Goal: Information Seeking & Learning: Learn about a topic

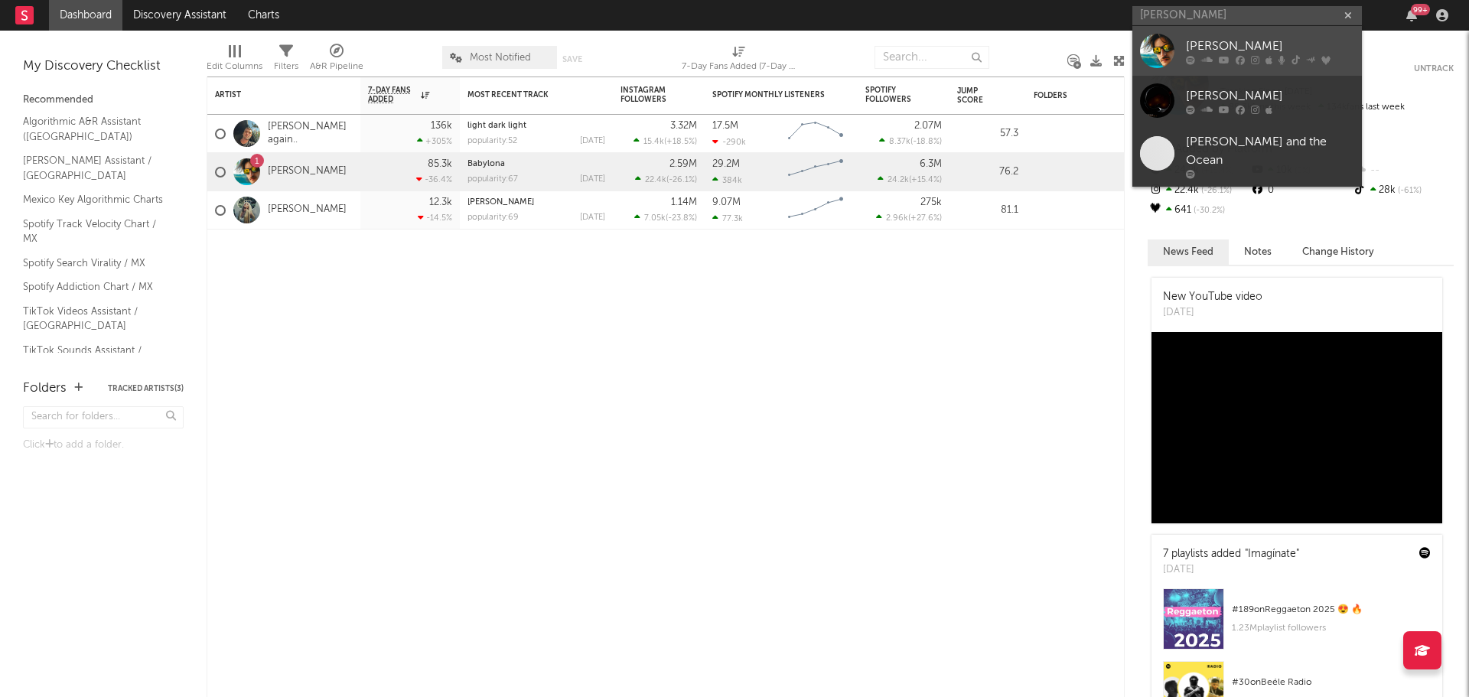
type input "[PERSON_NAME]"
click at [1201, 44] on div "[PERSON_NAME]" at bounding box center [1270, 46] width 168 height 18
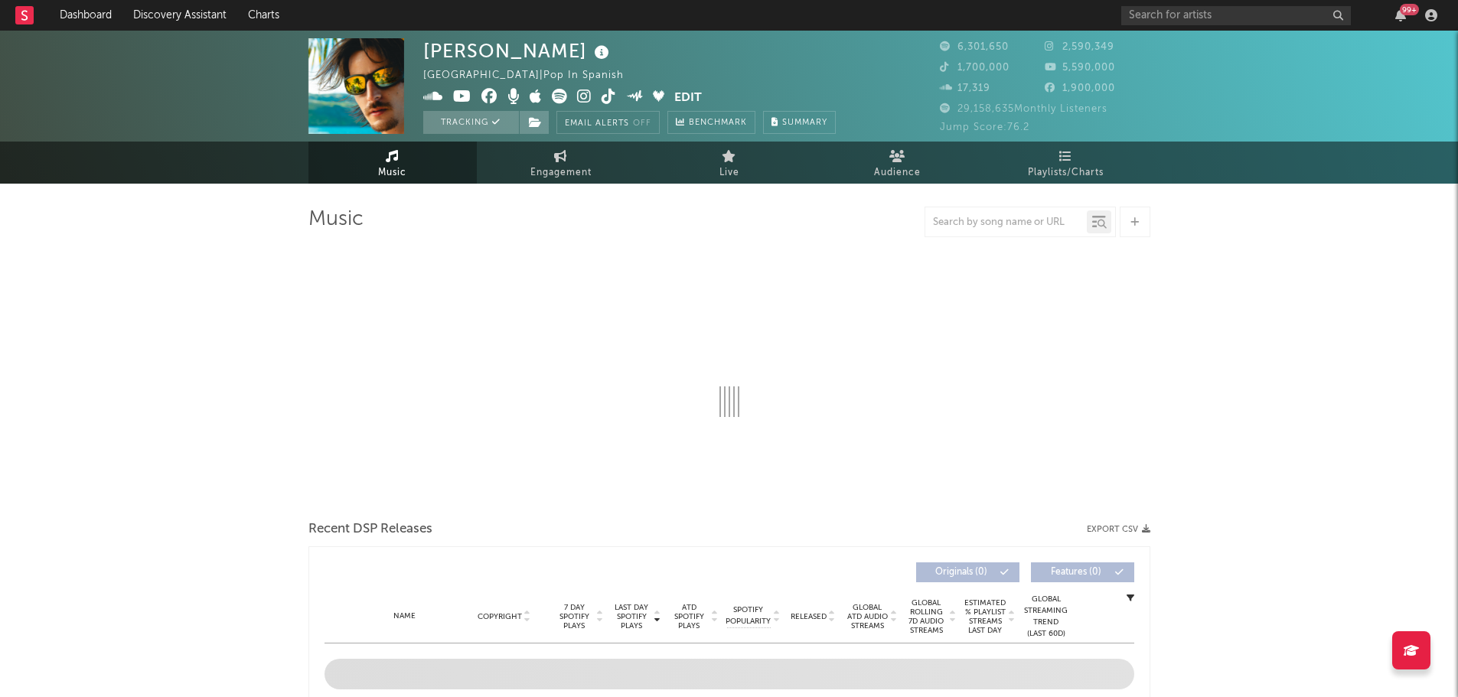
select select "6m"
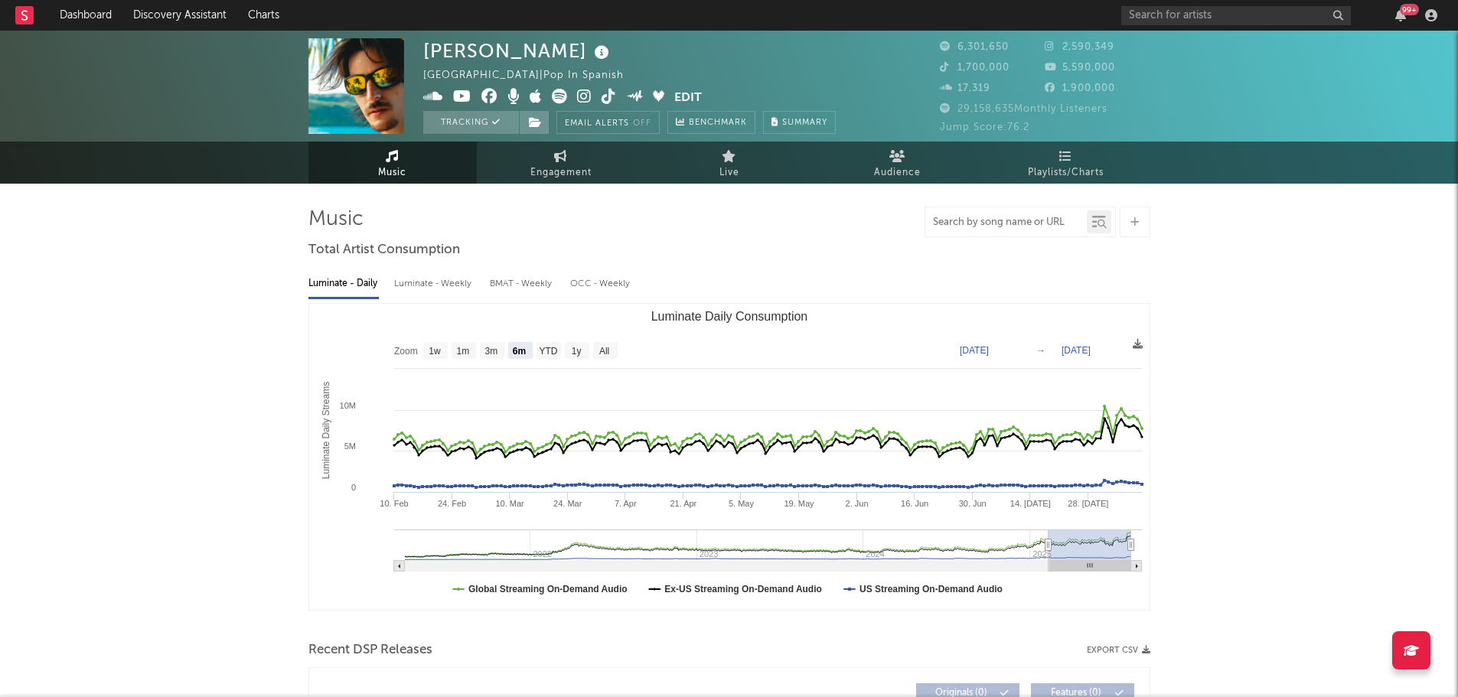
click at [951, 217] on input "text" at bounding box center [1005, 223] width 161 height 12
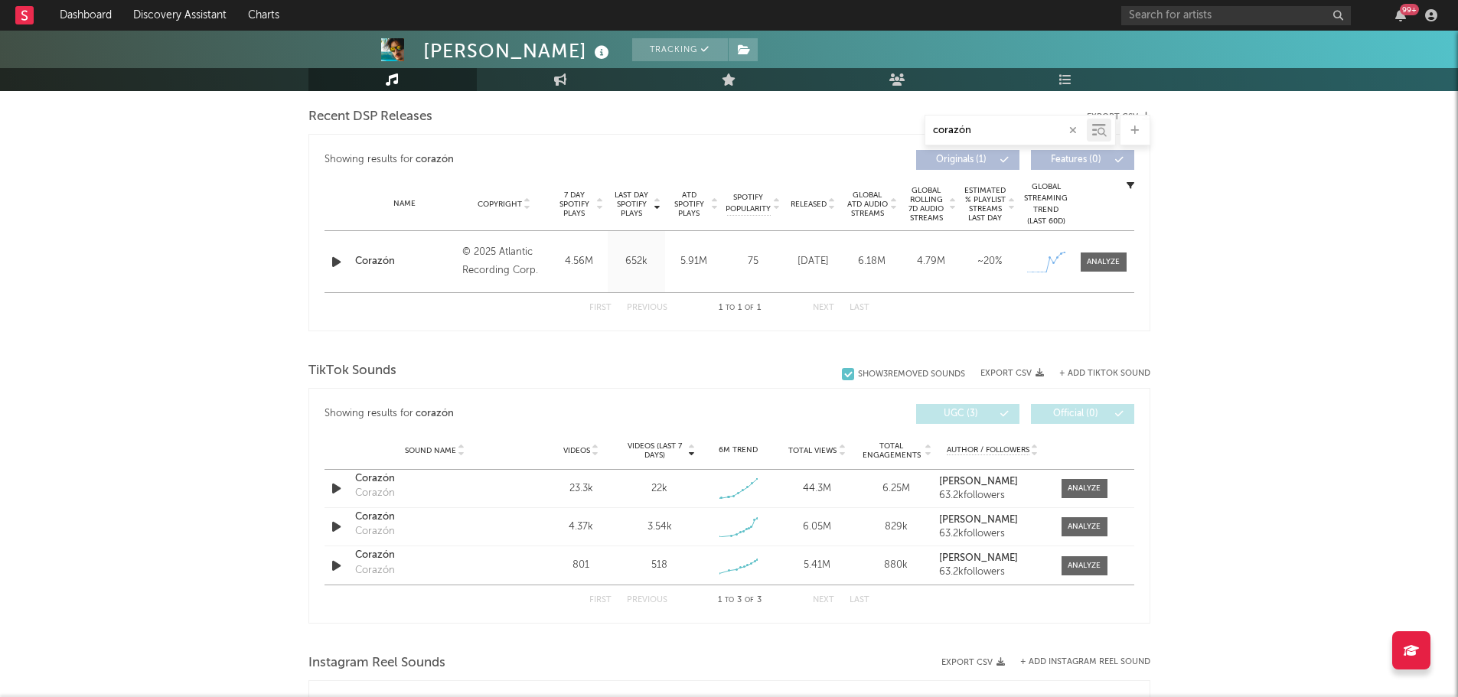
scroll to position [552, 0]
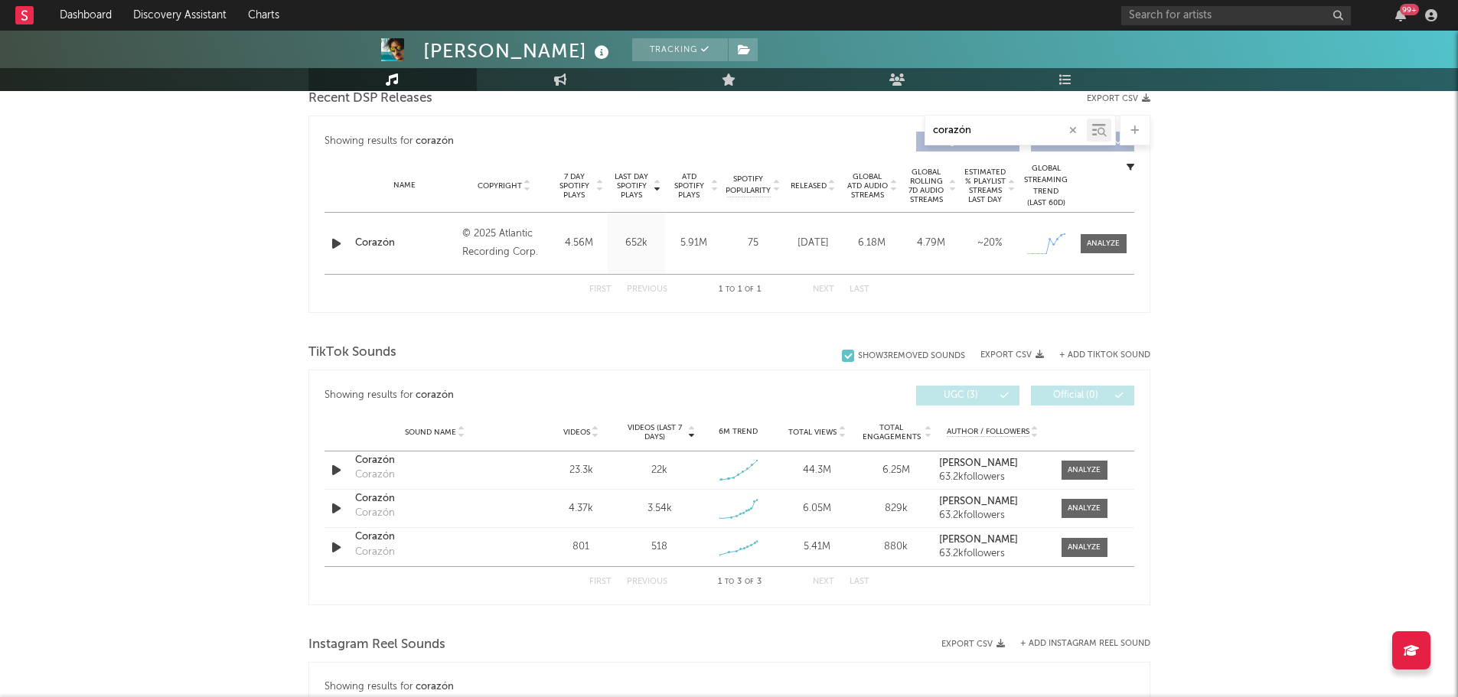
type input "corazón"
click at [595, 432] on icon at bounding box center [595, 435] width 8 height 6
click at [838, 428] on icon at bounding box center [842, 429] width 8 height 6
click at [845, 428] on icon at bounding box center [842, 429] width 8 height 6
click at [841, 438] on icon at bounding box center [842, 435] width 8 height 6
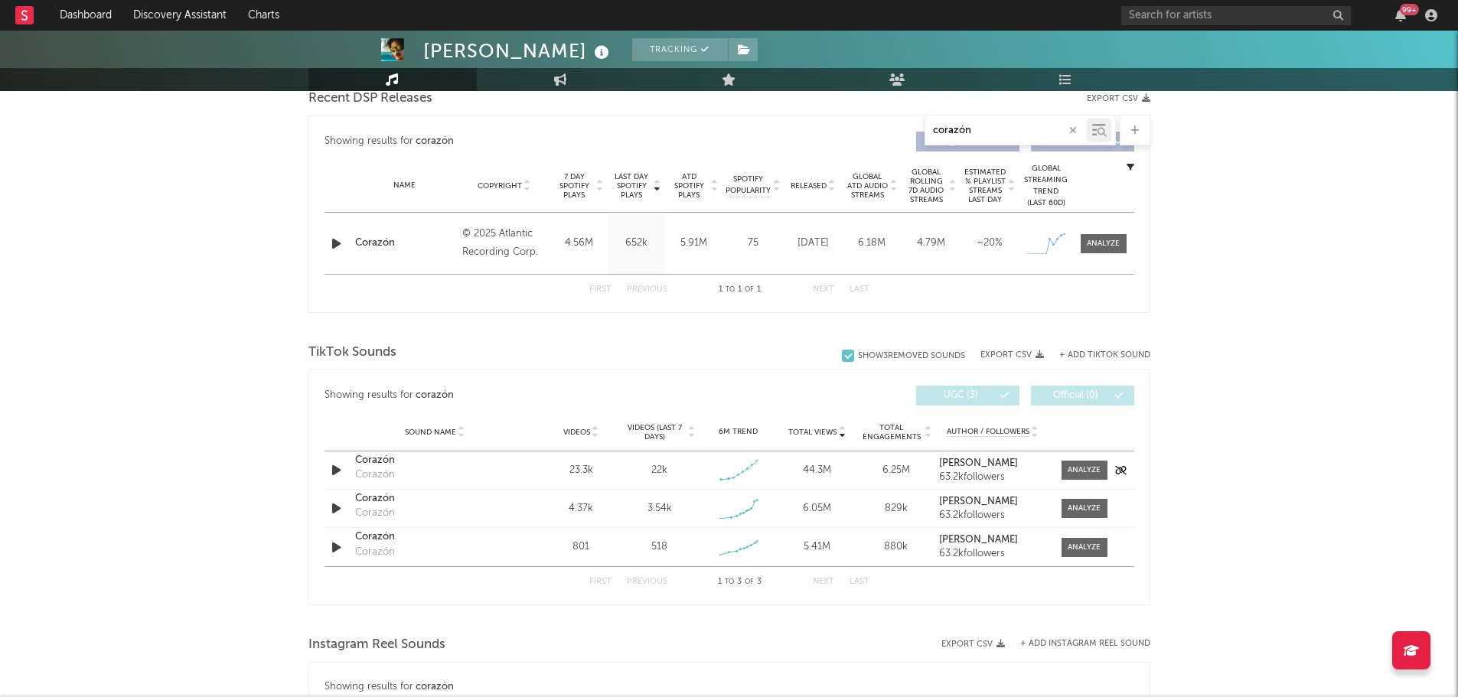
click at [382, 466] on div "Corazón" at bounding box center [435, 460] width 160 height 15
click at [1155, 11] on input "text" at bounding box center [1236, 15] width 230 height 19
click at [1184, 17] on input "junior h" at bounding box center [1236, 15] width 230 height 19
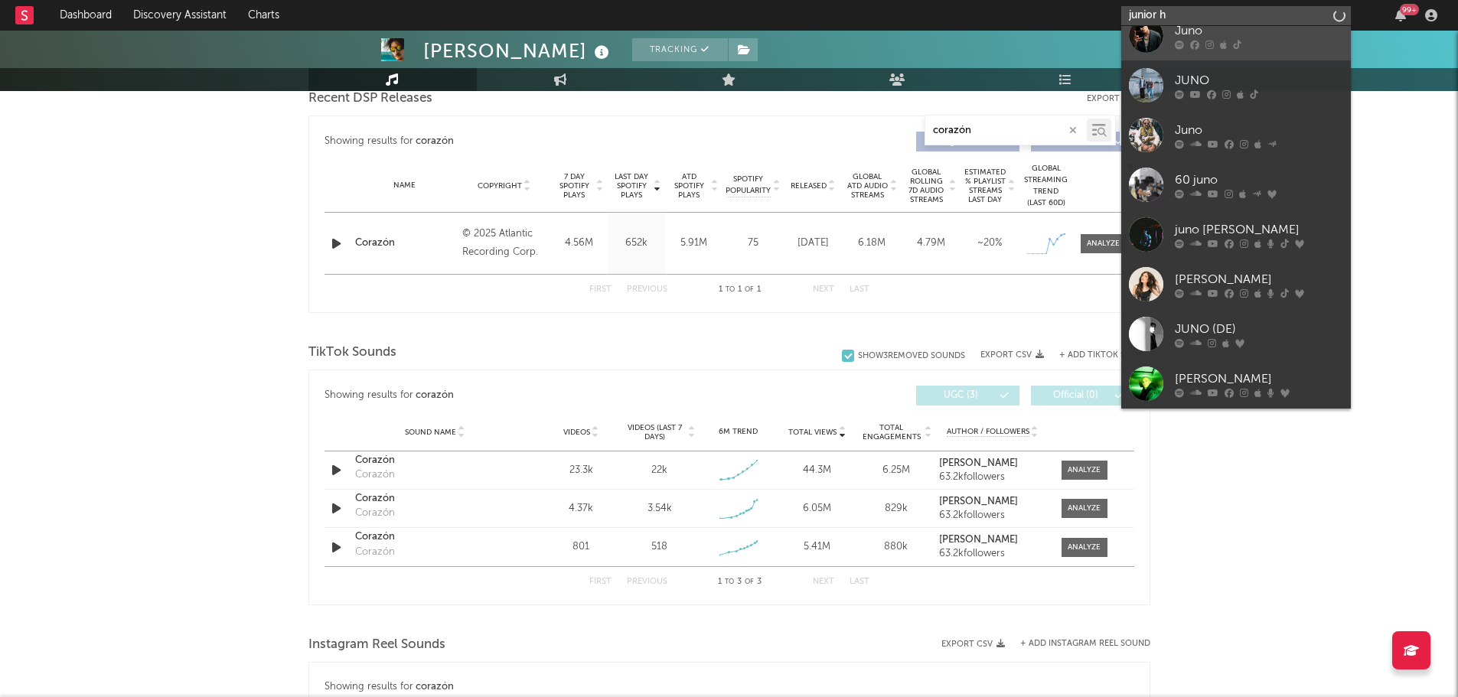
scroll to position [0, 0]
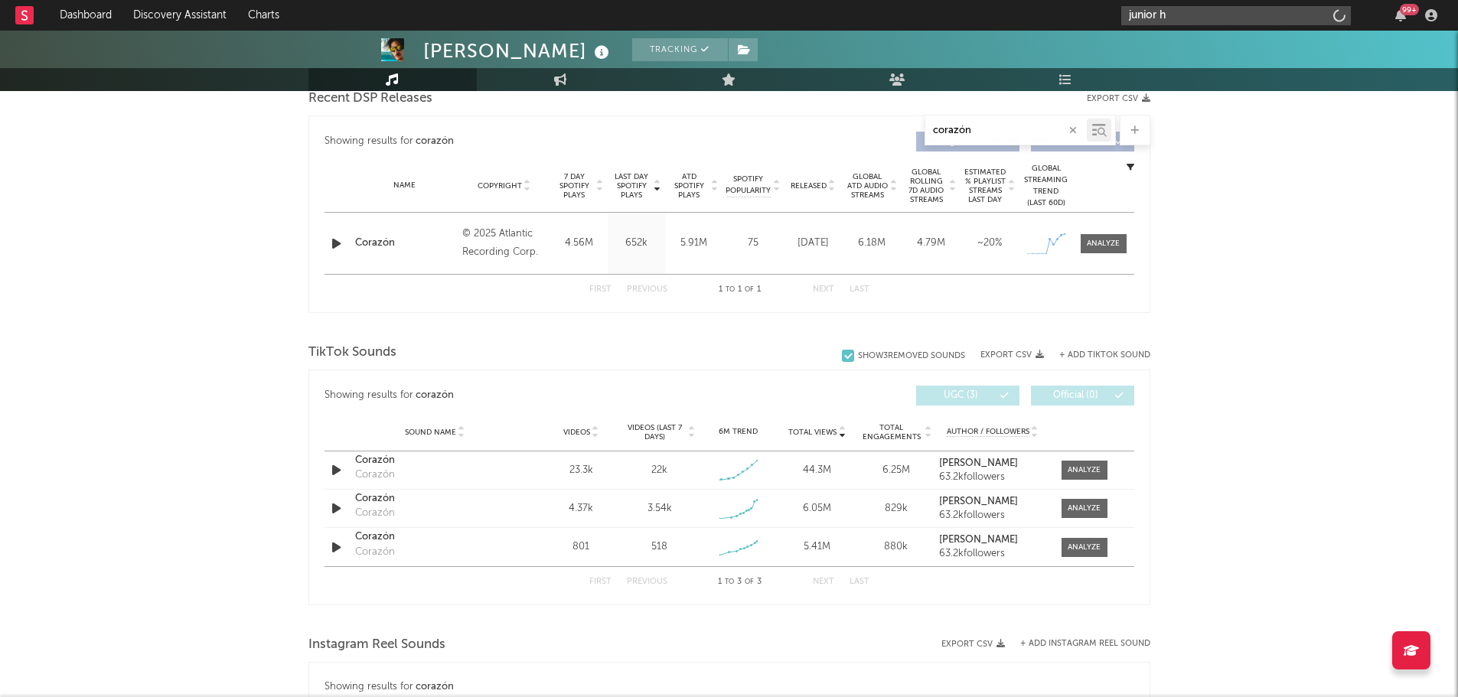
click at [1218, 14] on input "junior h" at bounding box center [1236, 15] width 230 height 19
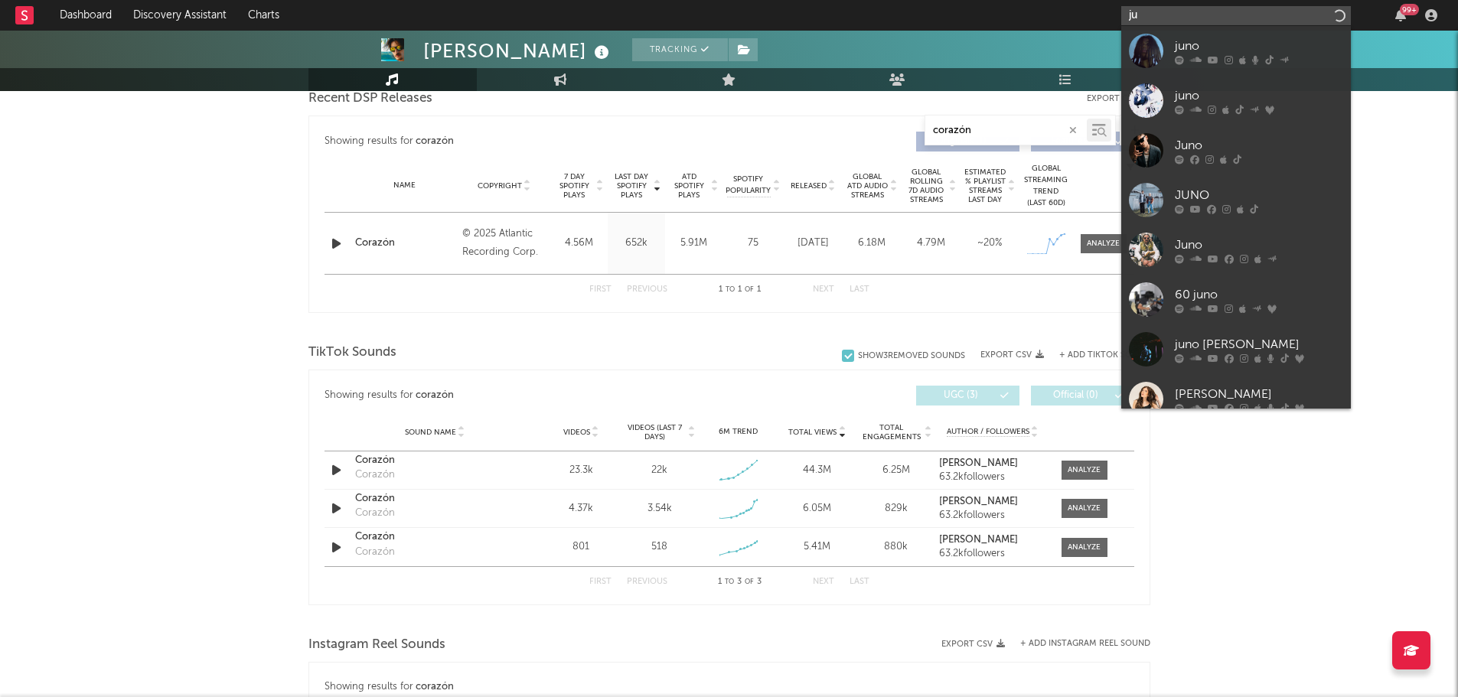
type input "j"
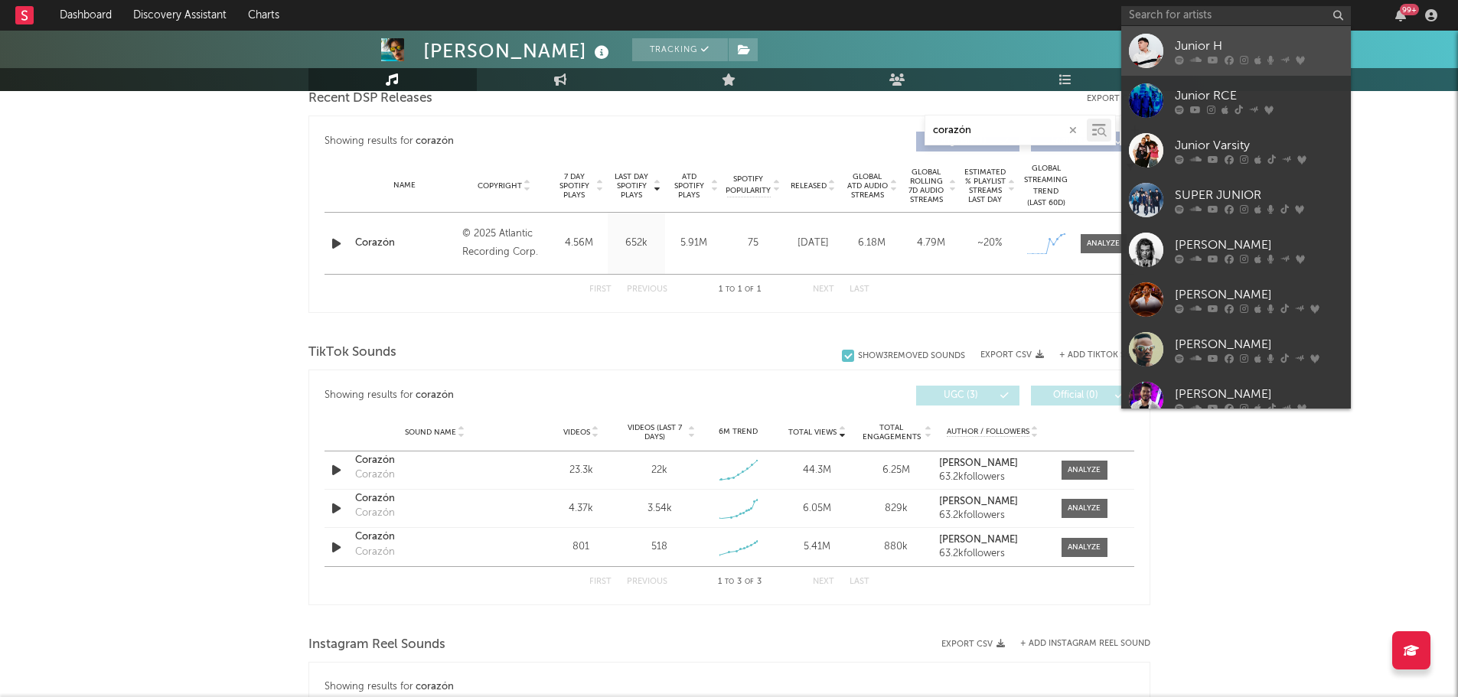
click at [1184, 57] on div at bounding box center [1258, 59] width 168 height 9
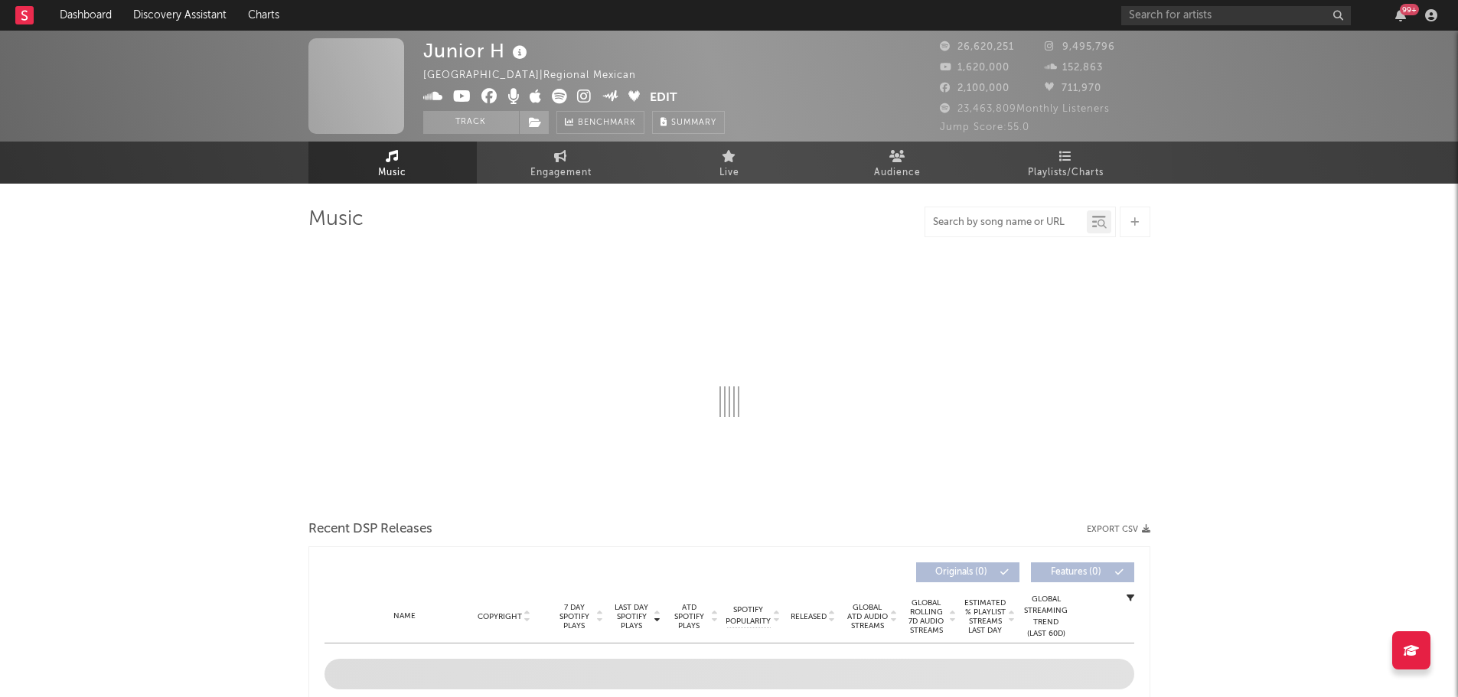
click at [977, 218] on input "text" at bounding box center [1005, 223] width 161 height 12
select select "6m"
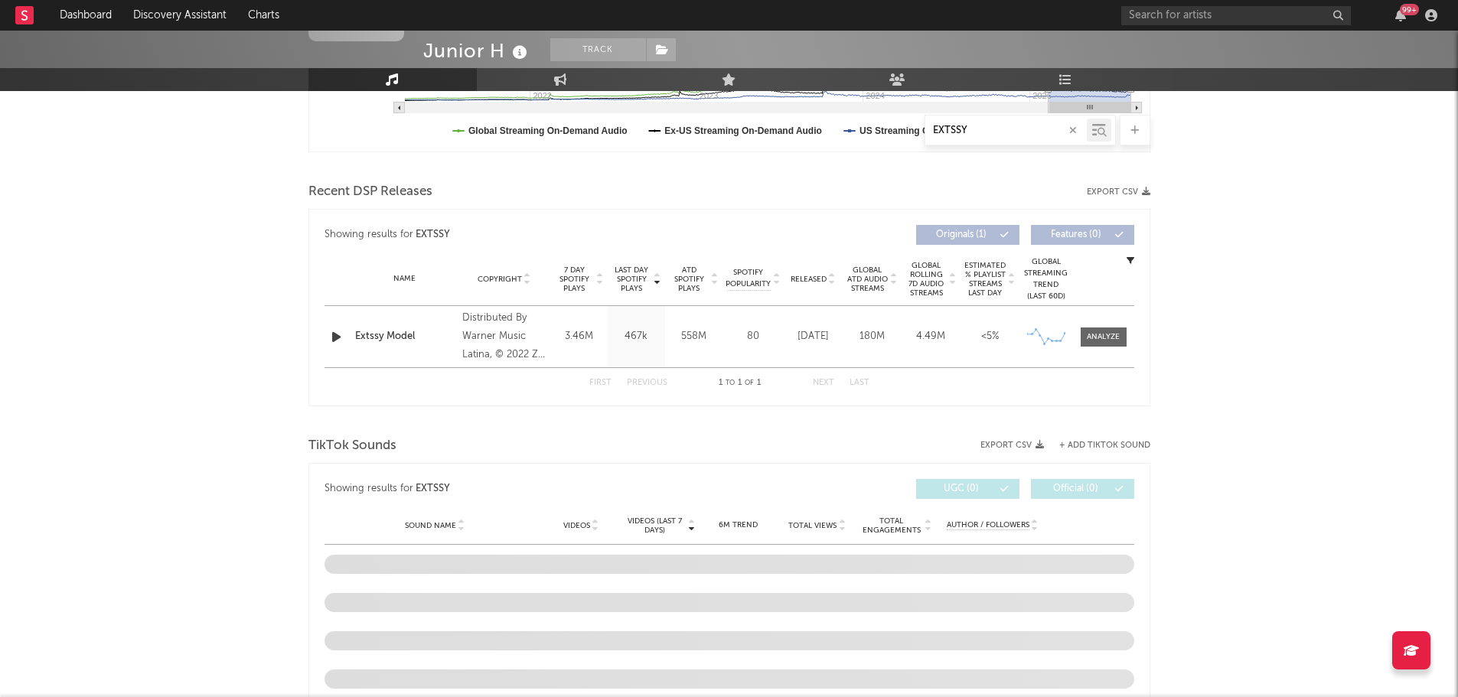
scroll to position [661, 0]
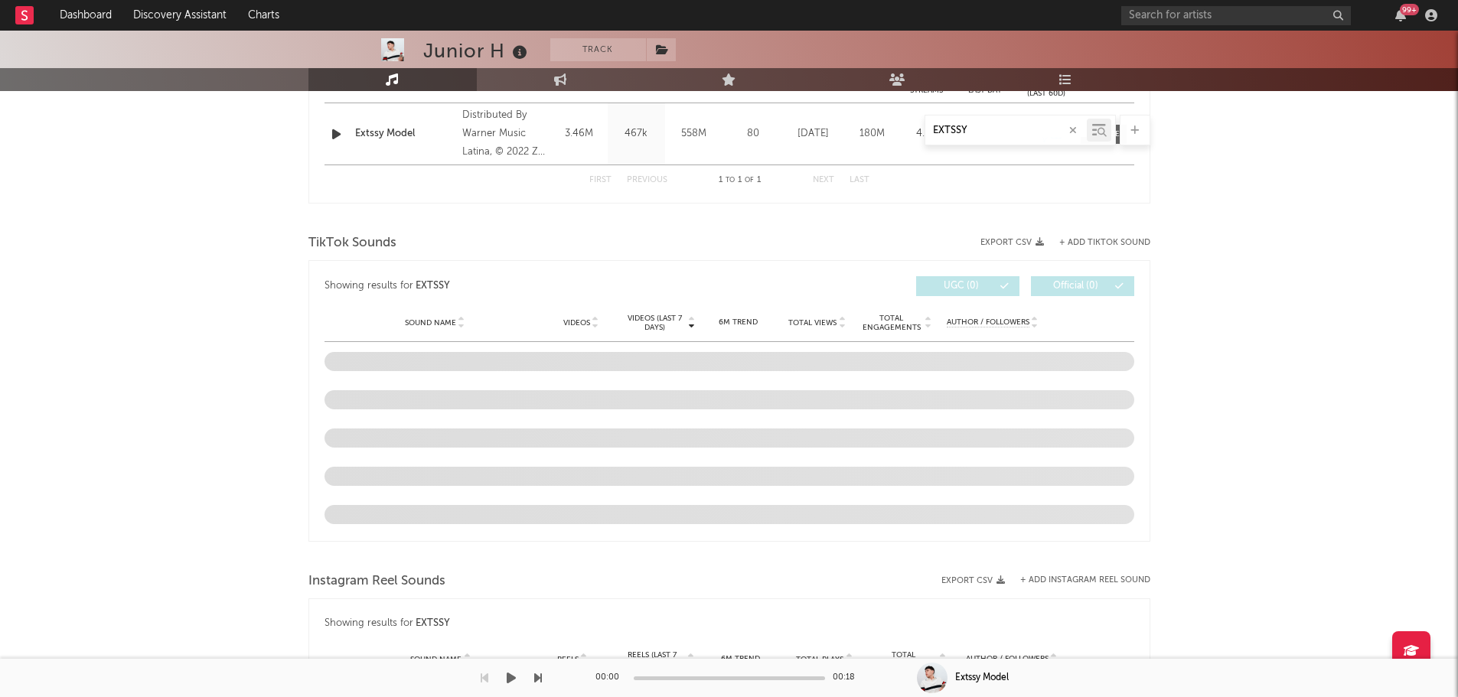
type input "EXTSSY"
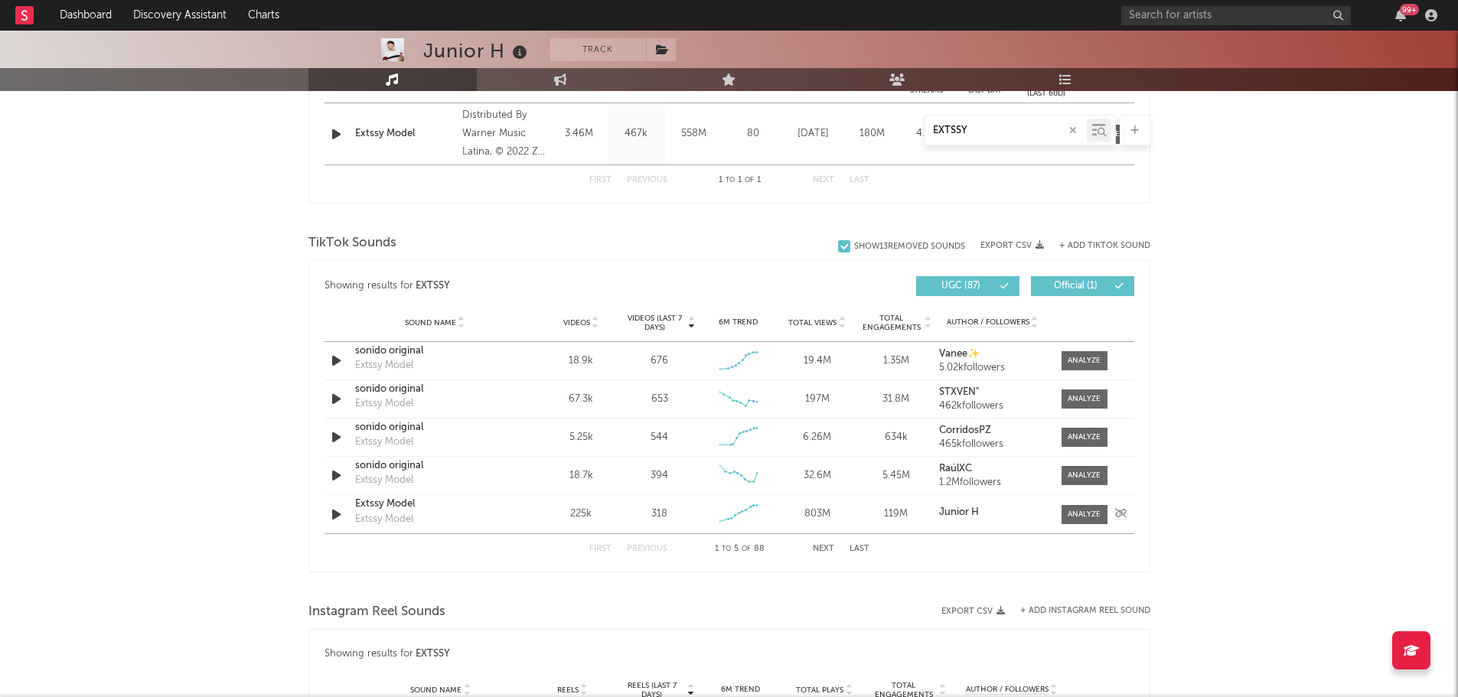
click at [395, 512] on div "Extssy Model" at bounding box center [384, 519] width 58 height 15
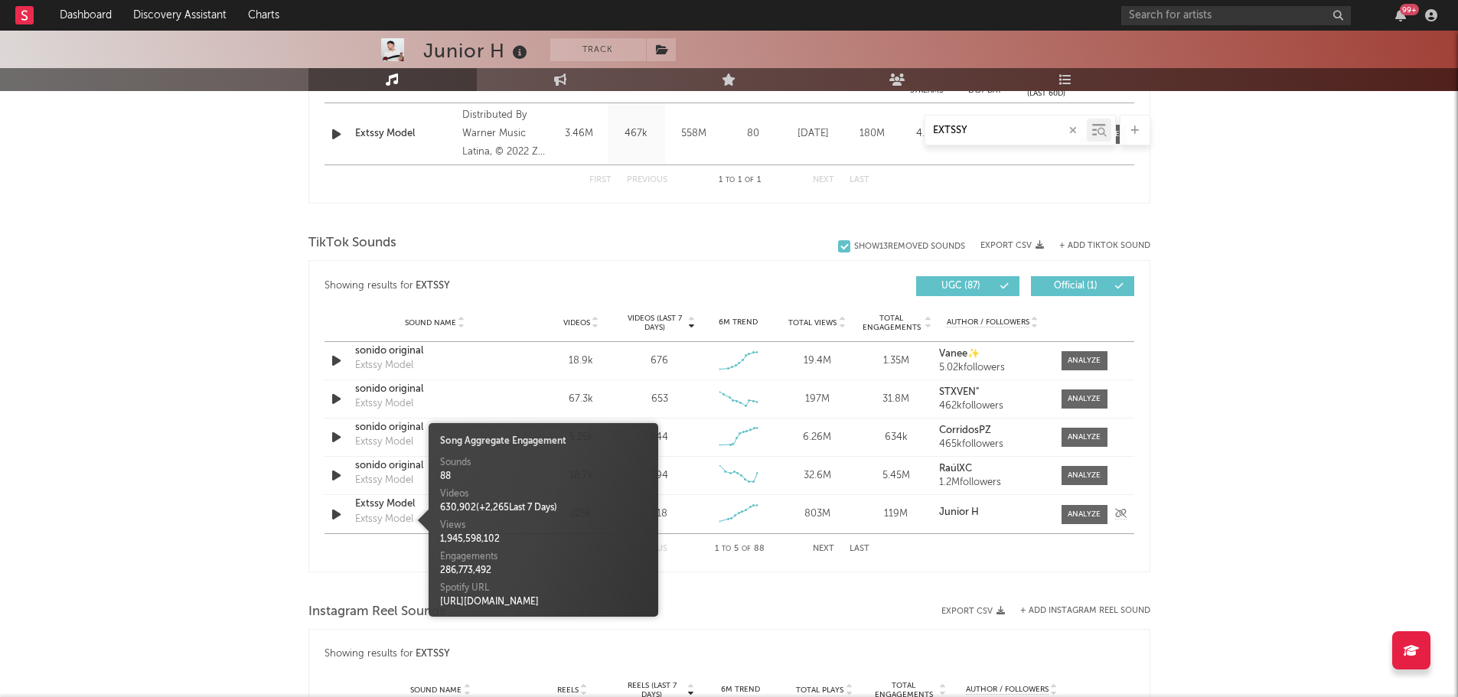
click at [385, 509] on div "Extssy Model" at bounding box center [435, 504] width 160 height 15
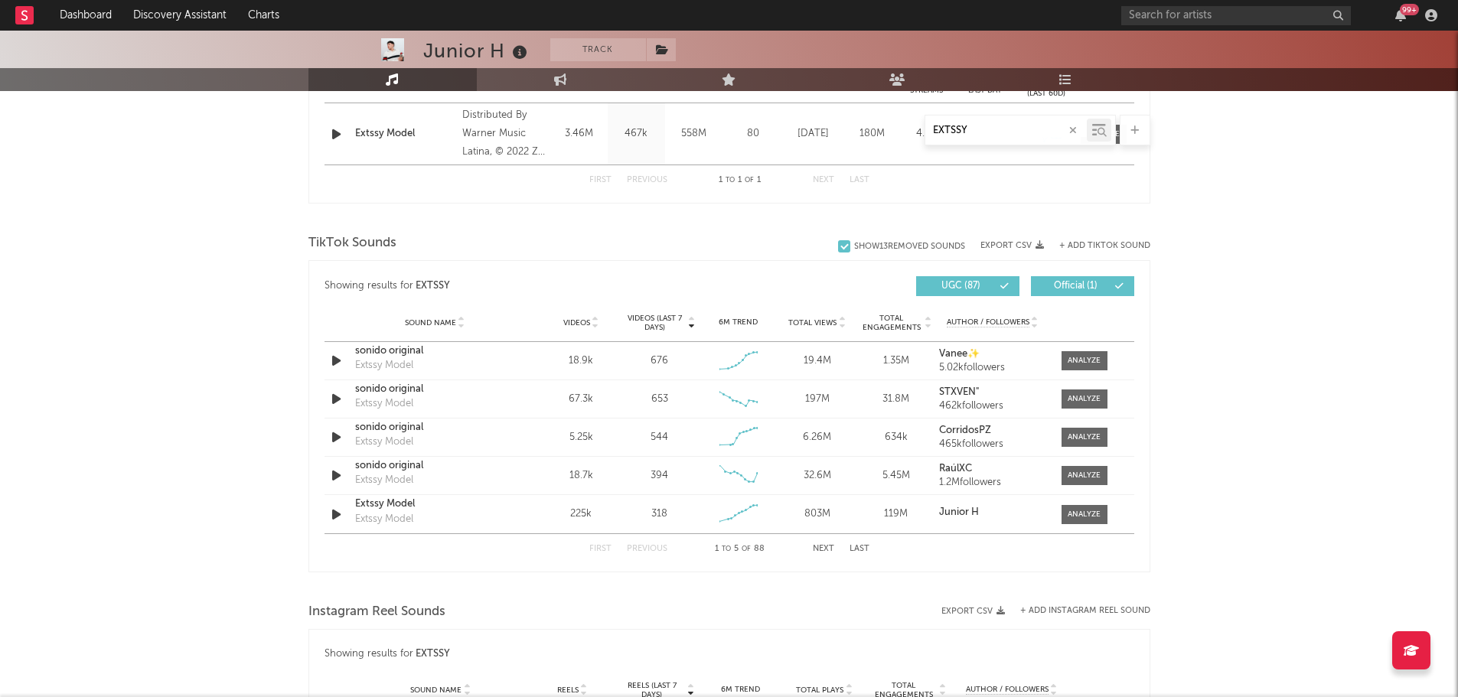
click at [1249, 1] on div "99 +" at bounding box center [1281, 15] width 321 height 31
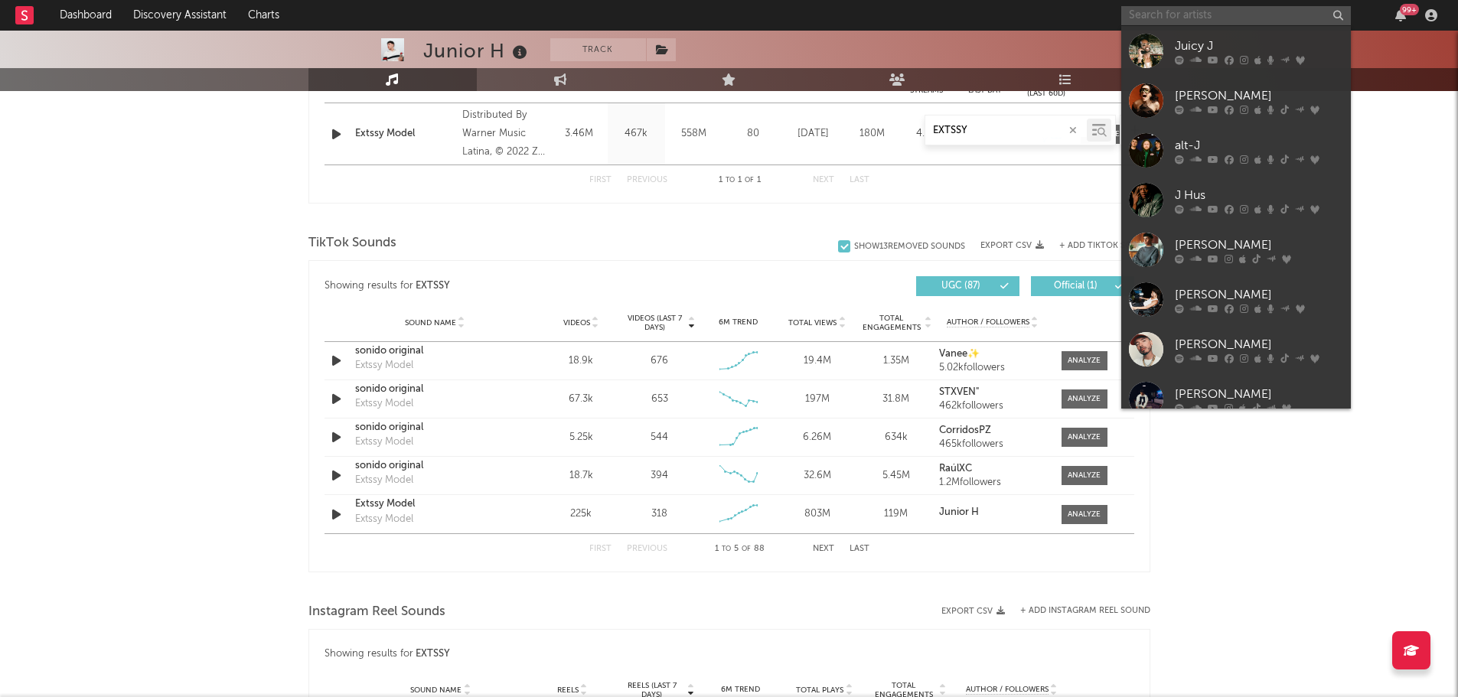
click at [1248, 11] on input "text" at bounding box center [1236, 15] width 230 height 19
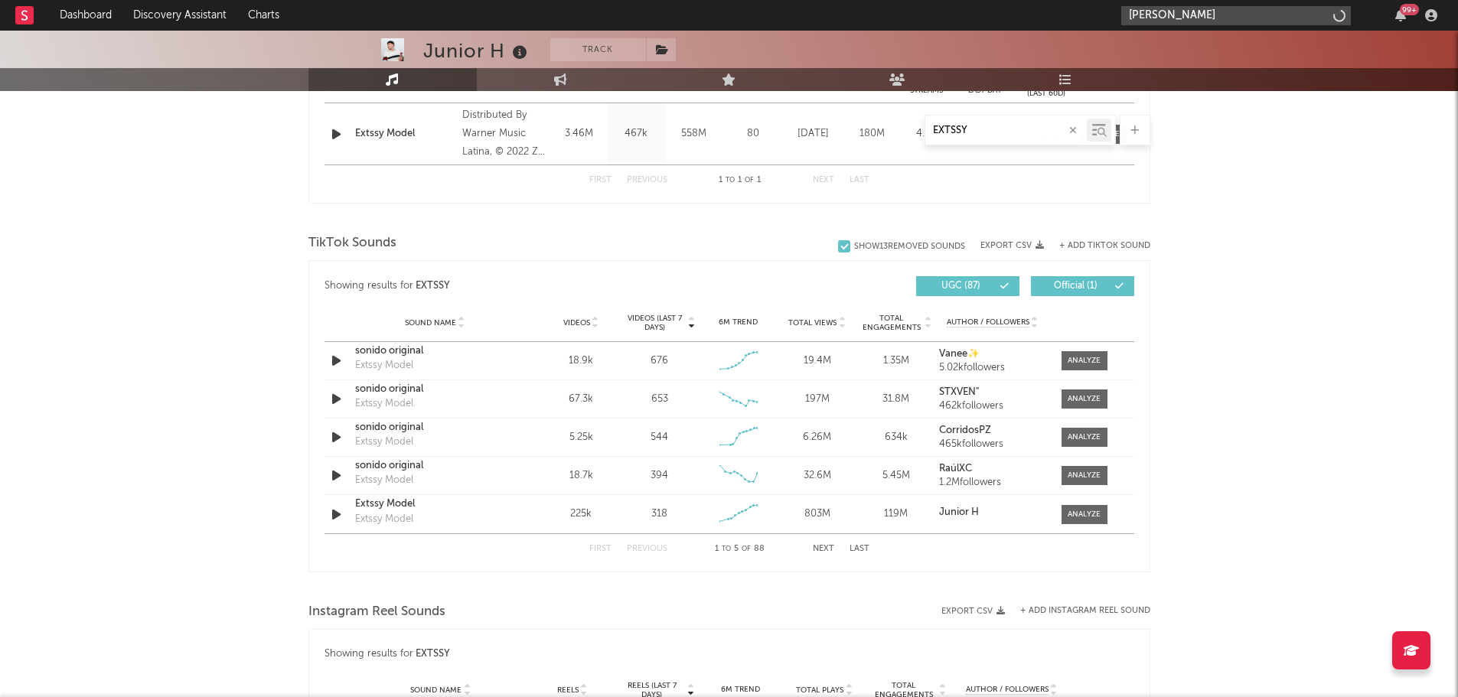
type input "[PERSON_NAME]"
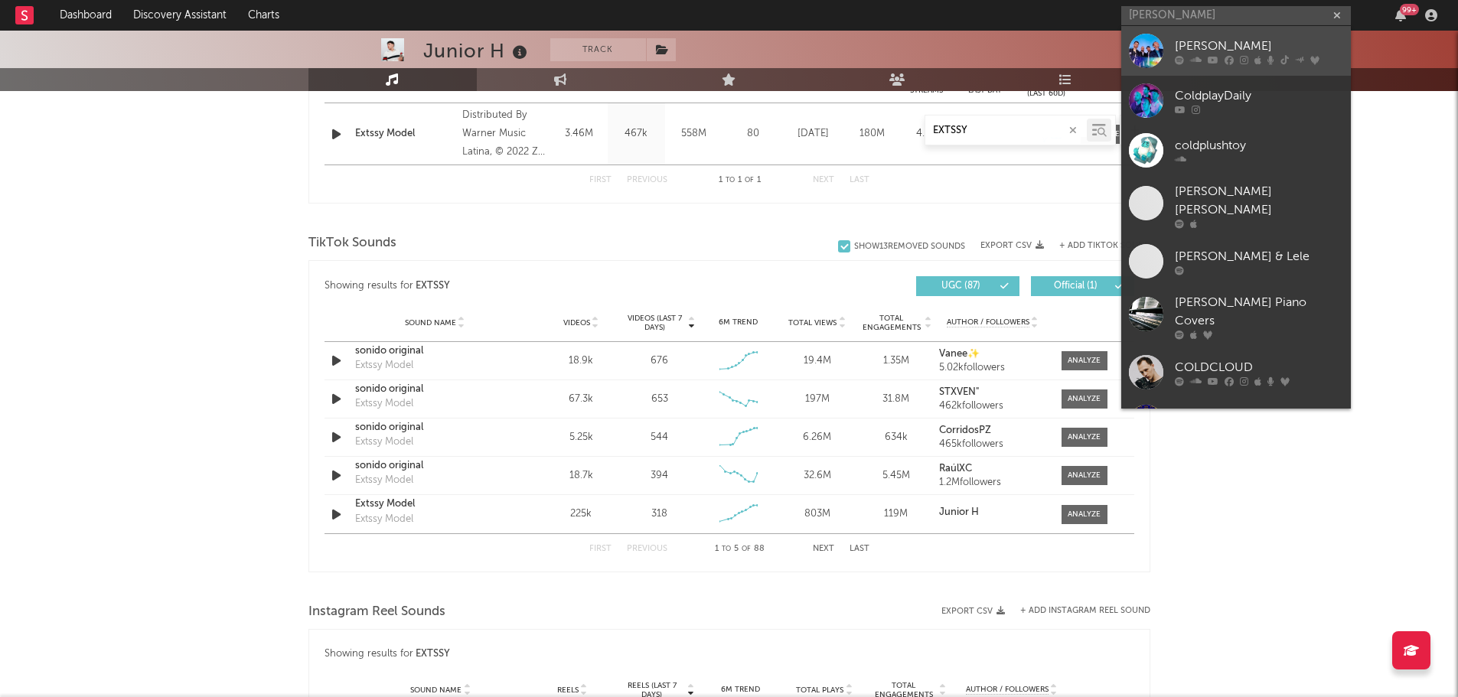
click at [1198, 53] on div "[PERSON_NAME]" at bounding box center [1258, 46] width 168 height 18
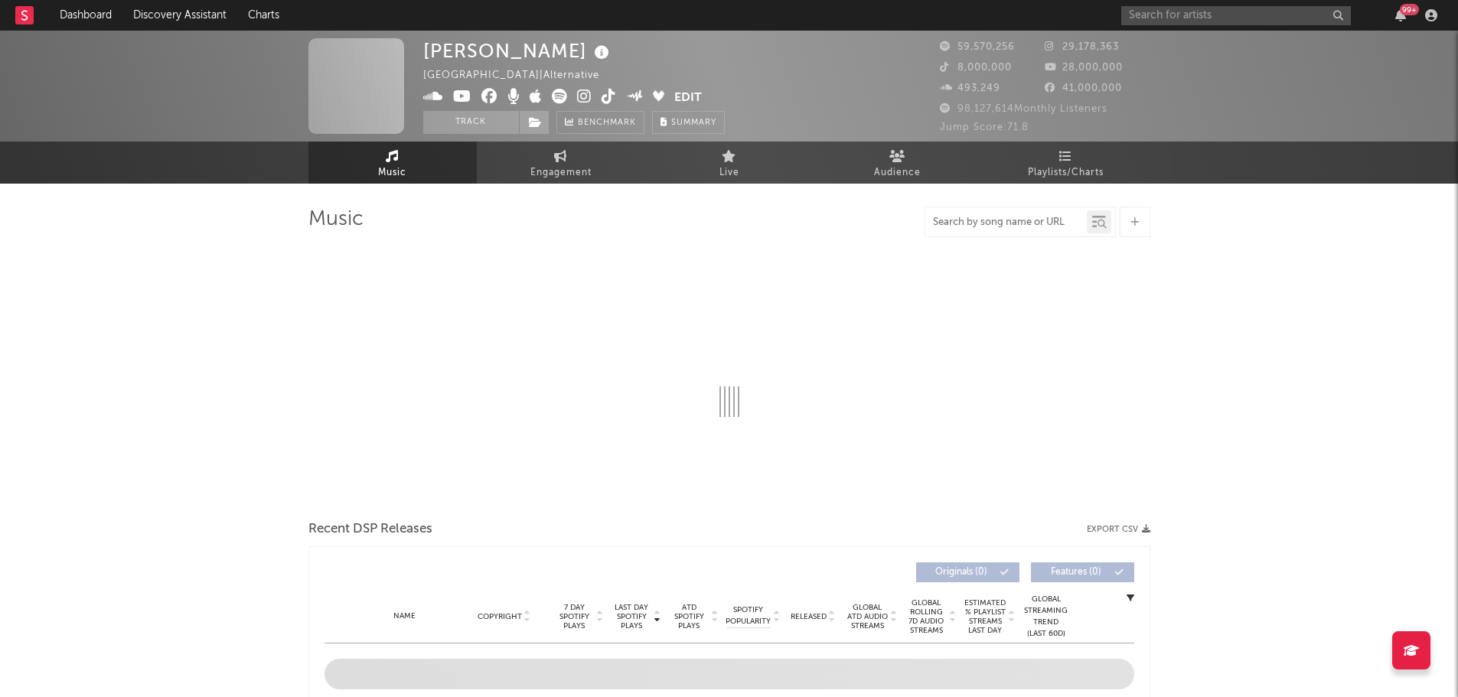
click at [1050, 226] on input "text" at bounding box center [1005, 223] width 161 height 12
type input "yellow"
select select "6m"
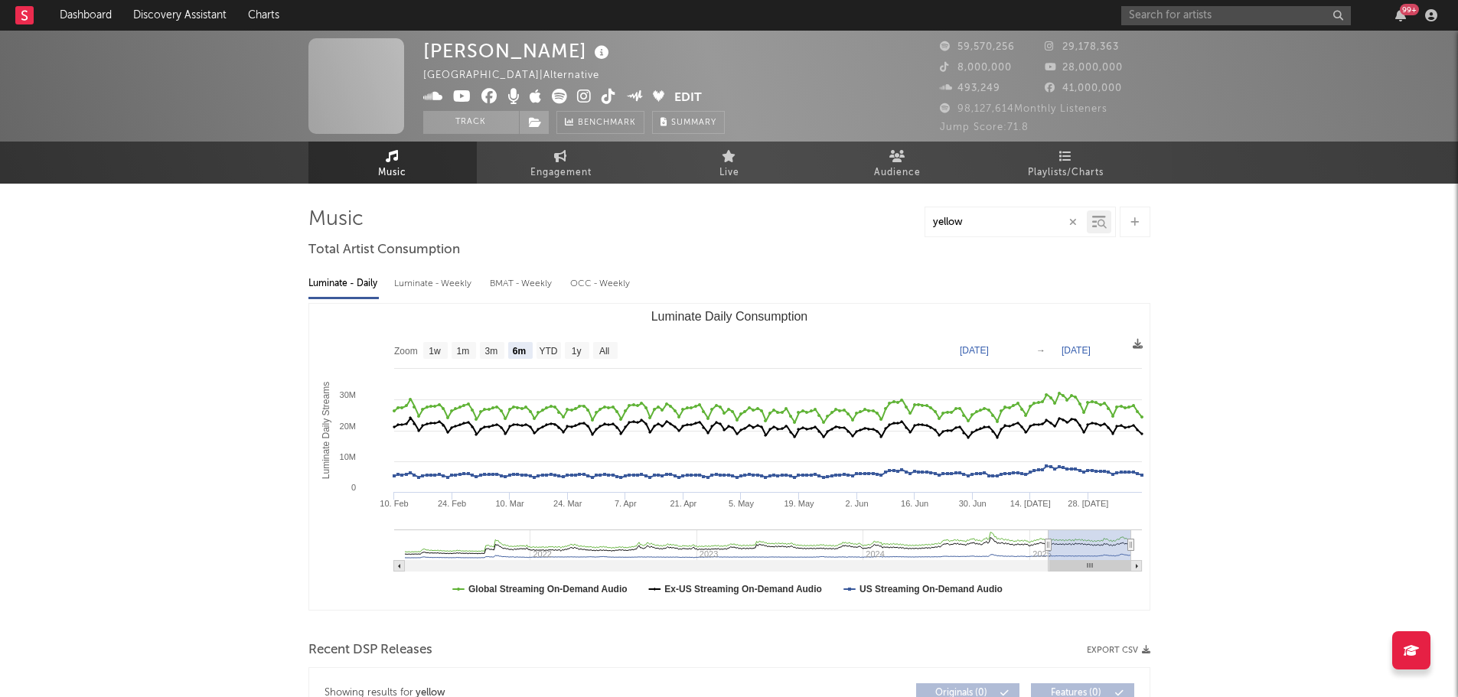
type input "yellow"
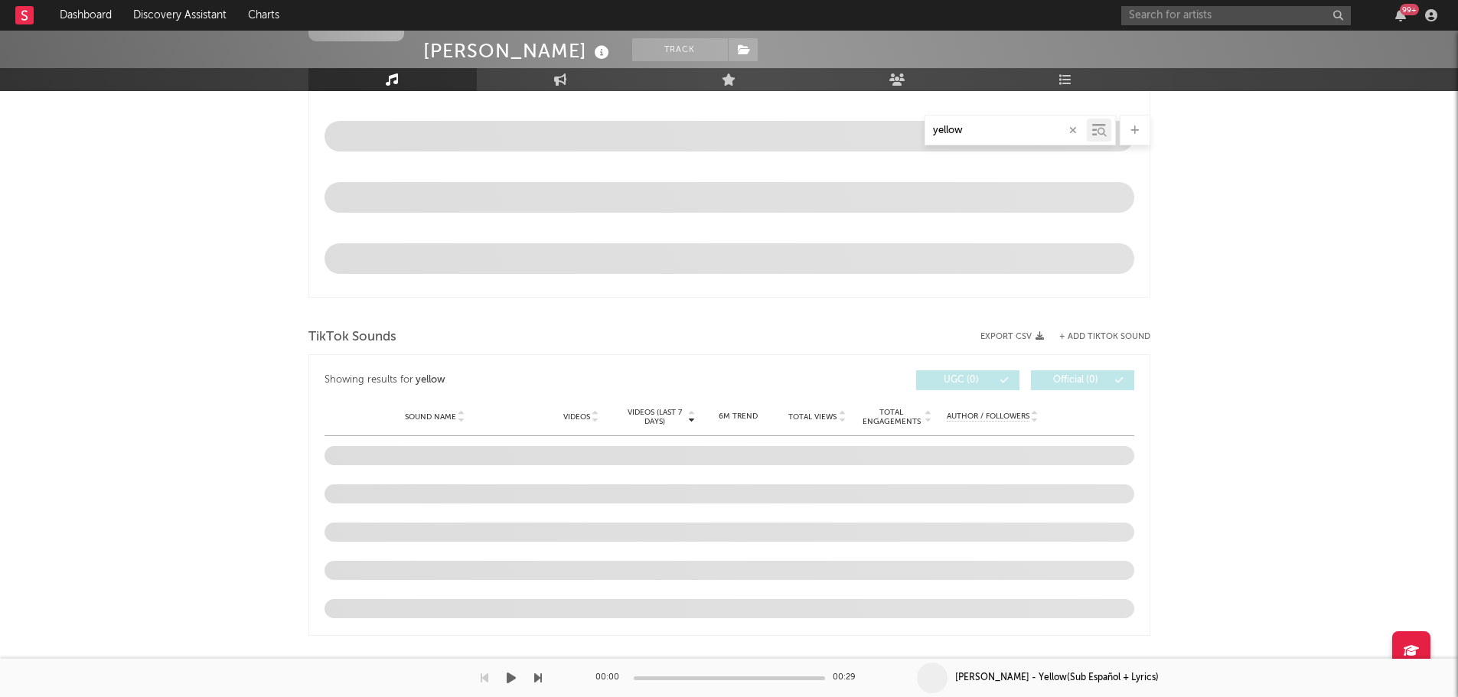
scroll to position [782, 0]
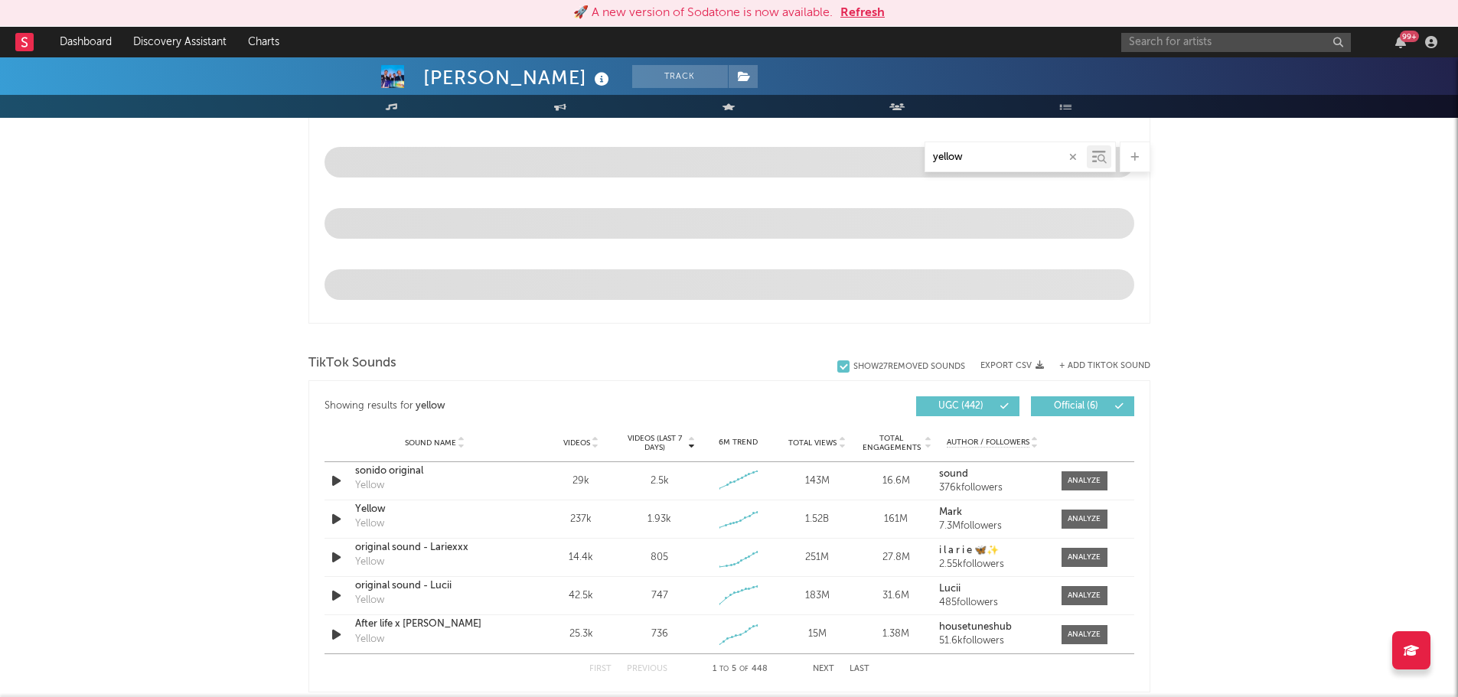
click at [1036, 443] on icon at bounding box center [1035, 446] width 8 height 6
click at [1037, 445] on icon at bounding box center [1035, 446] width 8 height 6
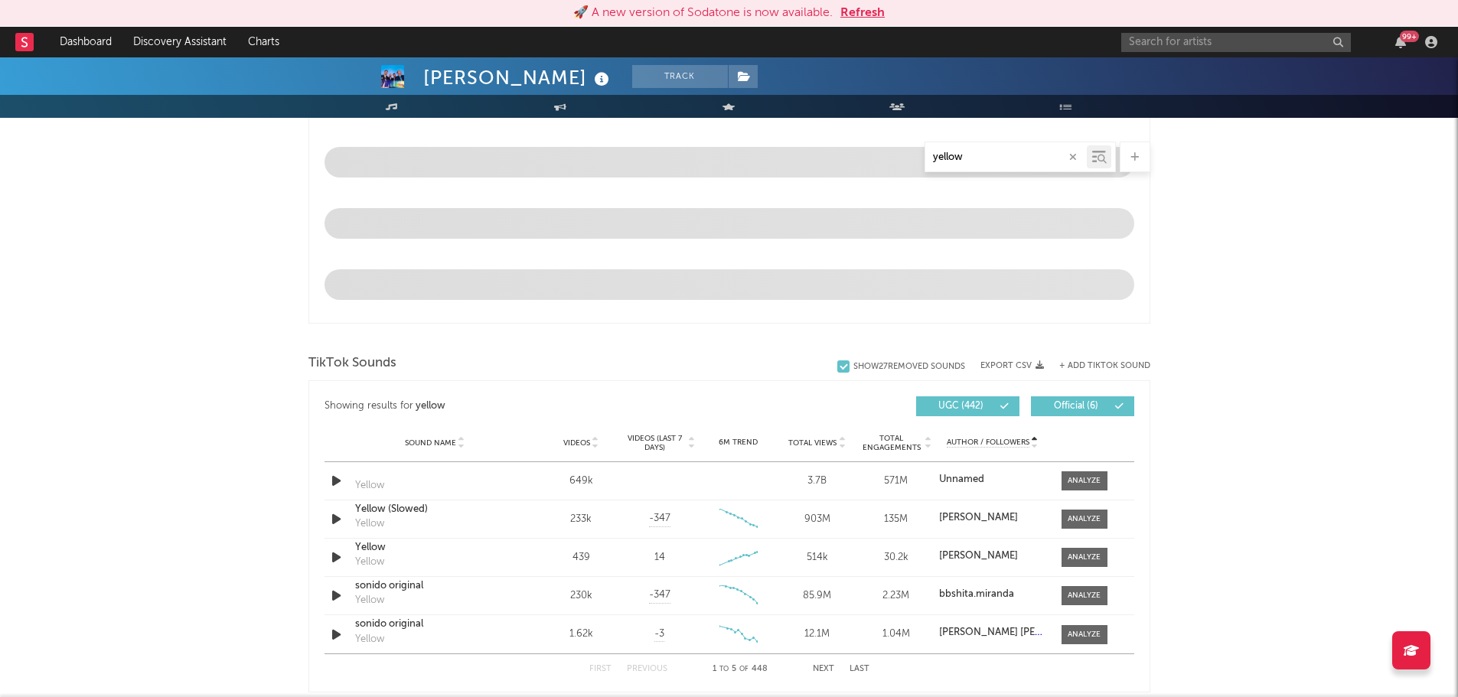
click at [1033, 416] on button "Official ( 6 )" at bounding box center [1082, 406] width 103 height 20
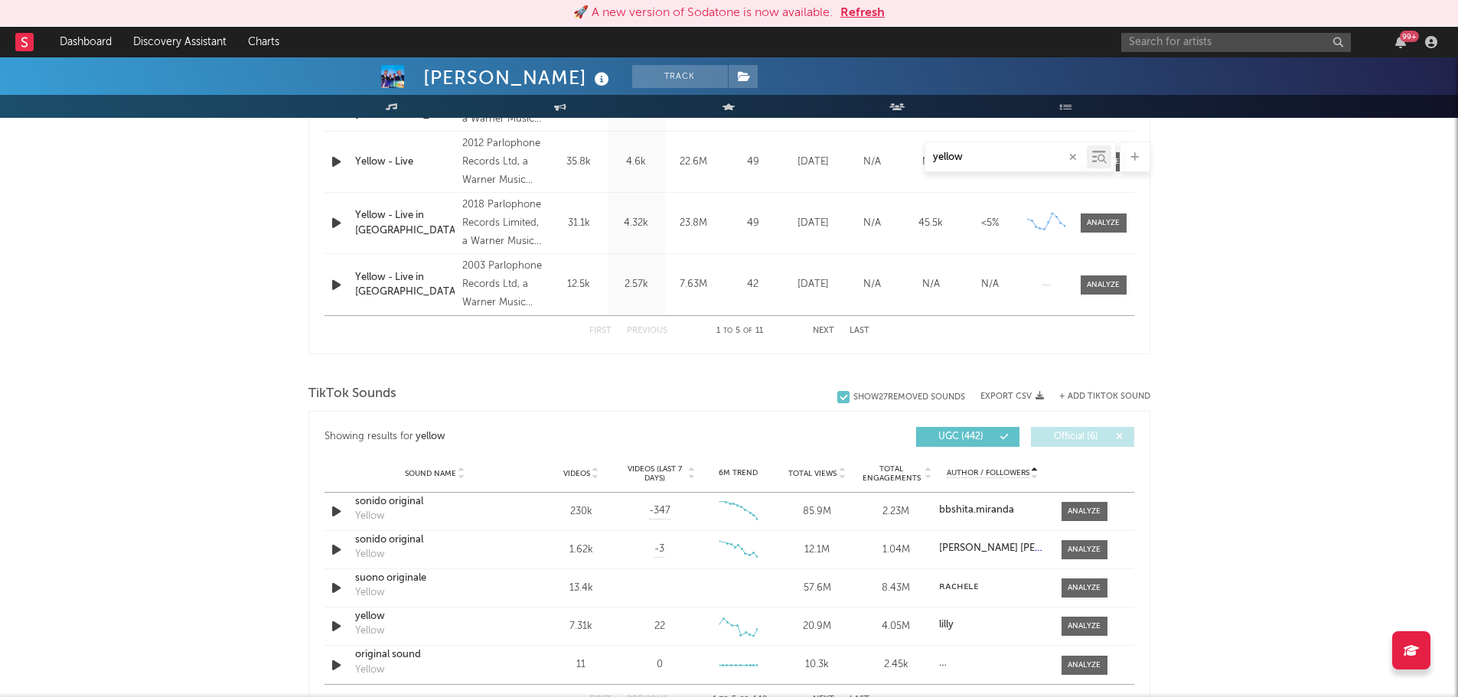
click at [833, 469] on span "Total Views" at bounding box center [812, 473] width 48 height 9
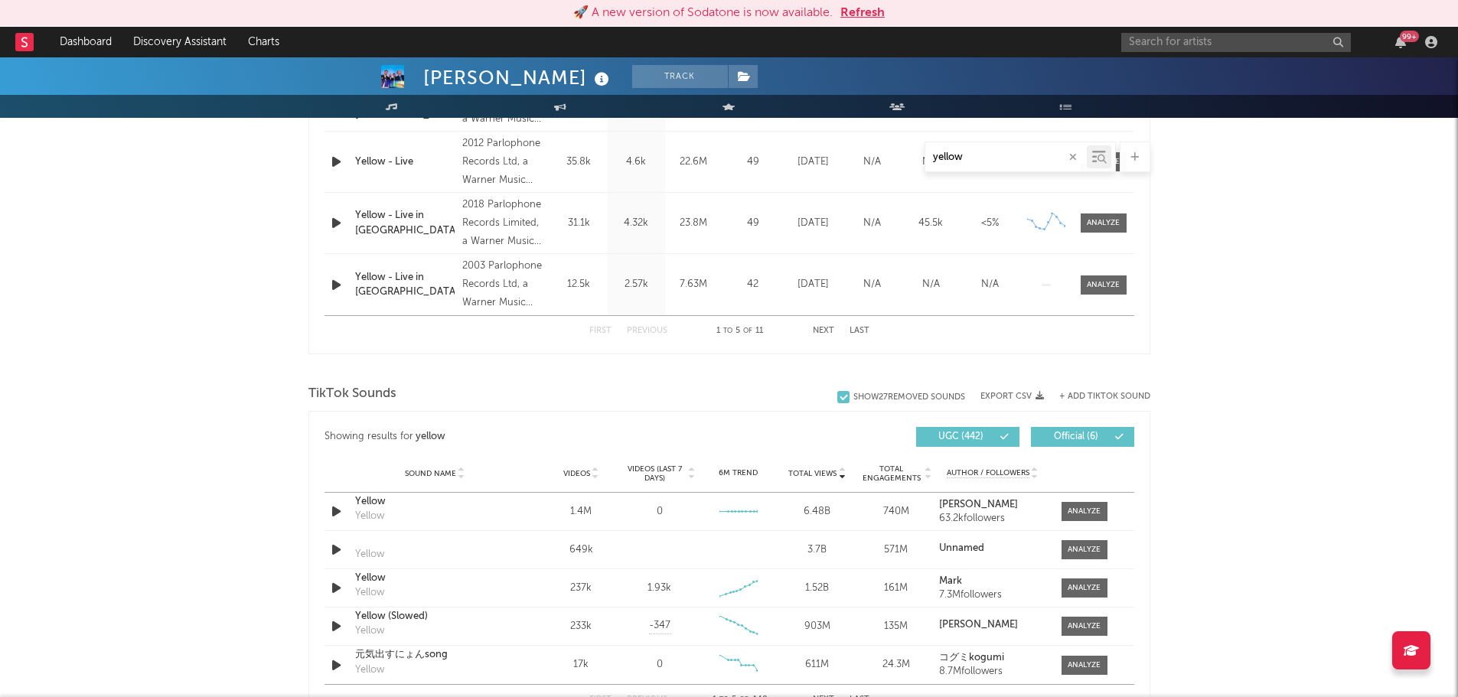
click at [841, 469] on icon at bounding box center [842, 470] width 8 height 6
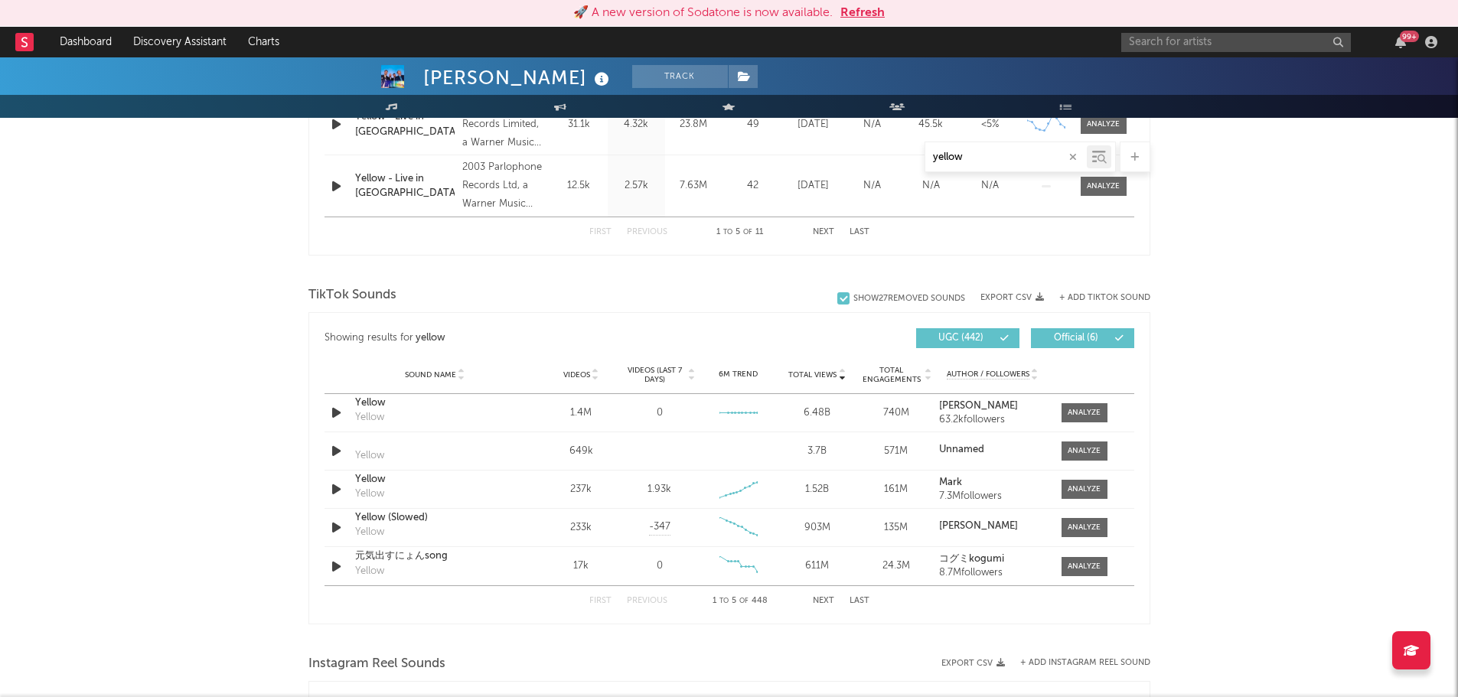
scroll to position [888, 0]
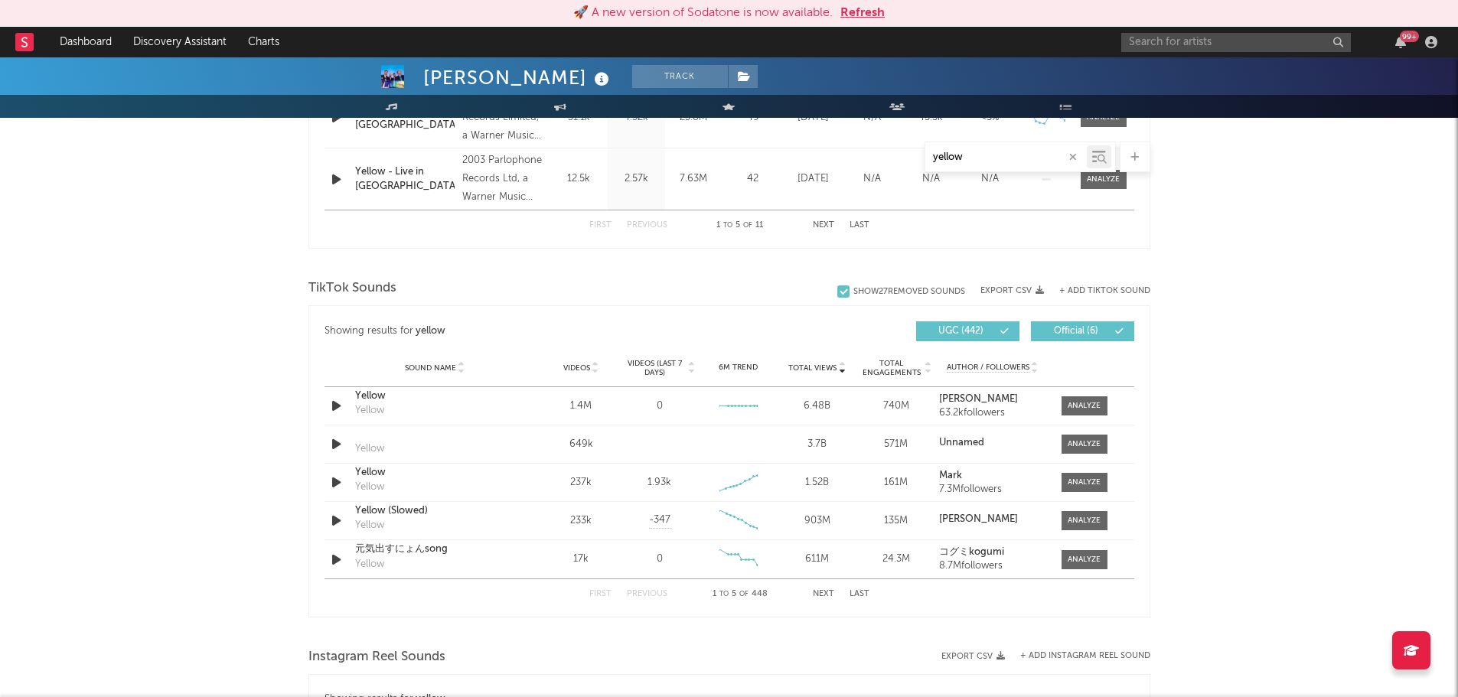
click at [842, 360] on div "Sound Name Videos Videos (last 7 days) Weekly Growth % 6M Trend Total Views Tot…" at bounding box center [728, 368] width 809 height 38
click at [842, 362] on icon at bounding box center [842, 365] width 8 height 6
click at [842, 368] on icon at bounding box center [842, 371] width 8 height 6
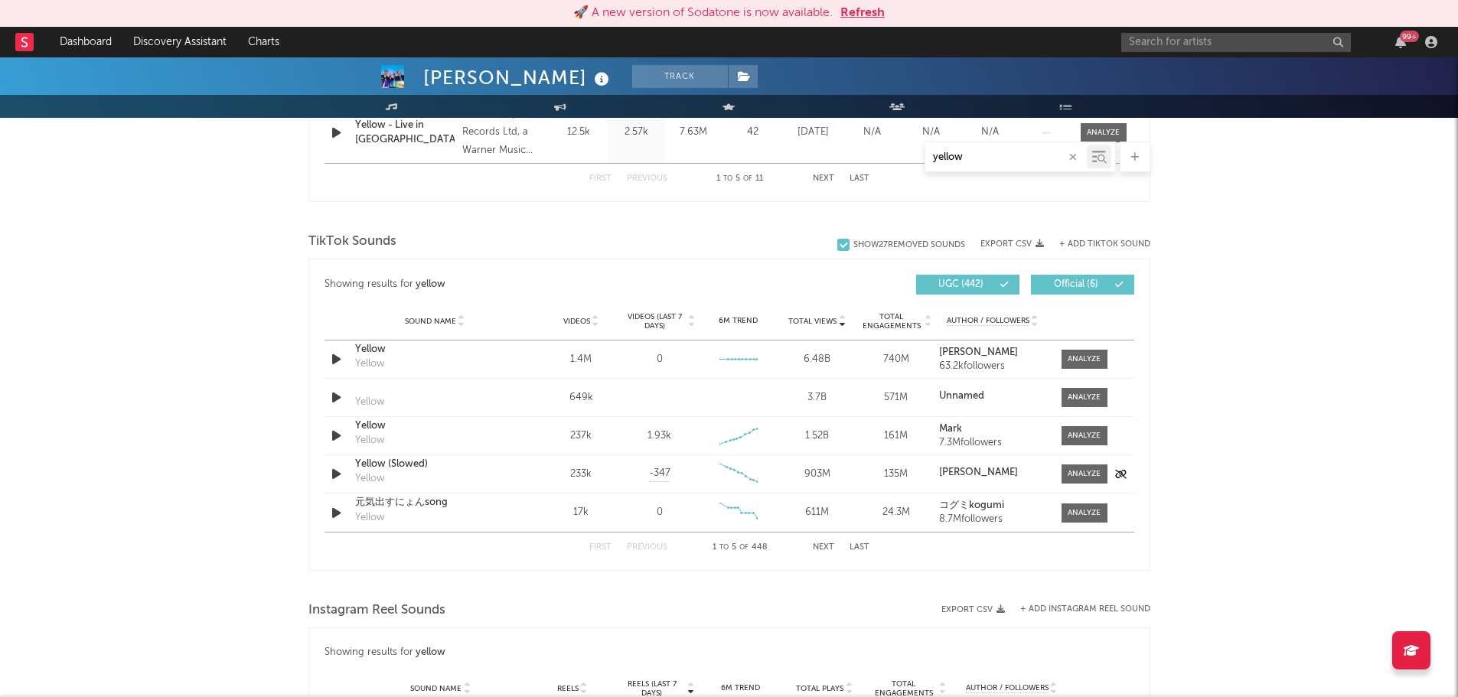
scroll to position [906, 0]
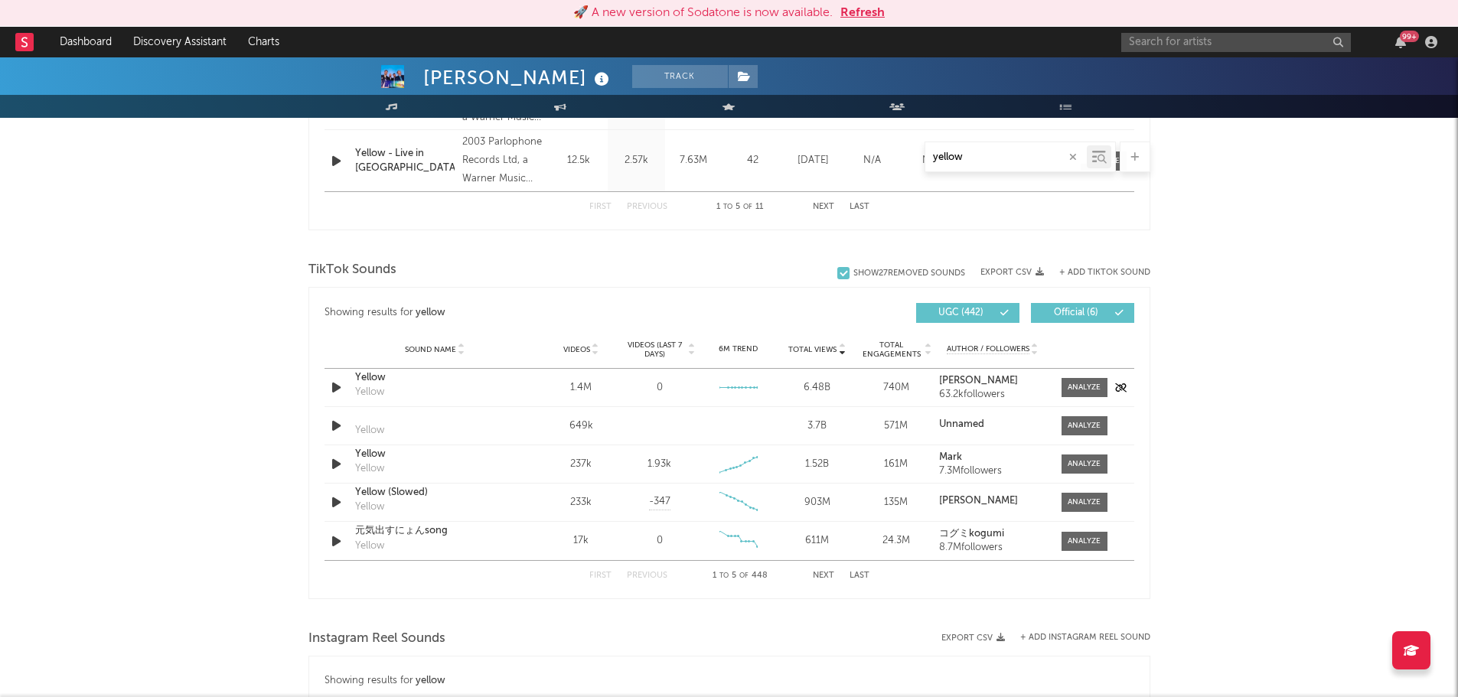
click at [433, 393] on div "Yellow Yellow" at bounding box center [435, 387] width 160 height 35
click at [376, 384] on div "Yellow" at bounding box center [435, 377] width 160 height 15
click at [1015, 151] on input "yellow" at bounding box center [1005, 157] width 161 height 12
click at [1202, 50] on input "text" at bounding box center [1236, 42] width 230 height 19
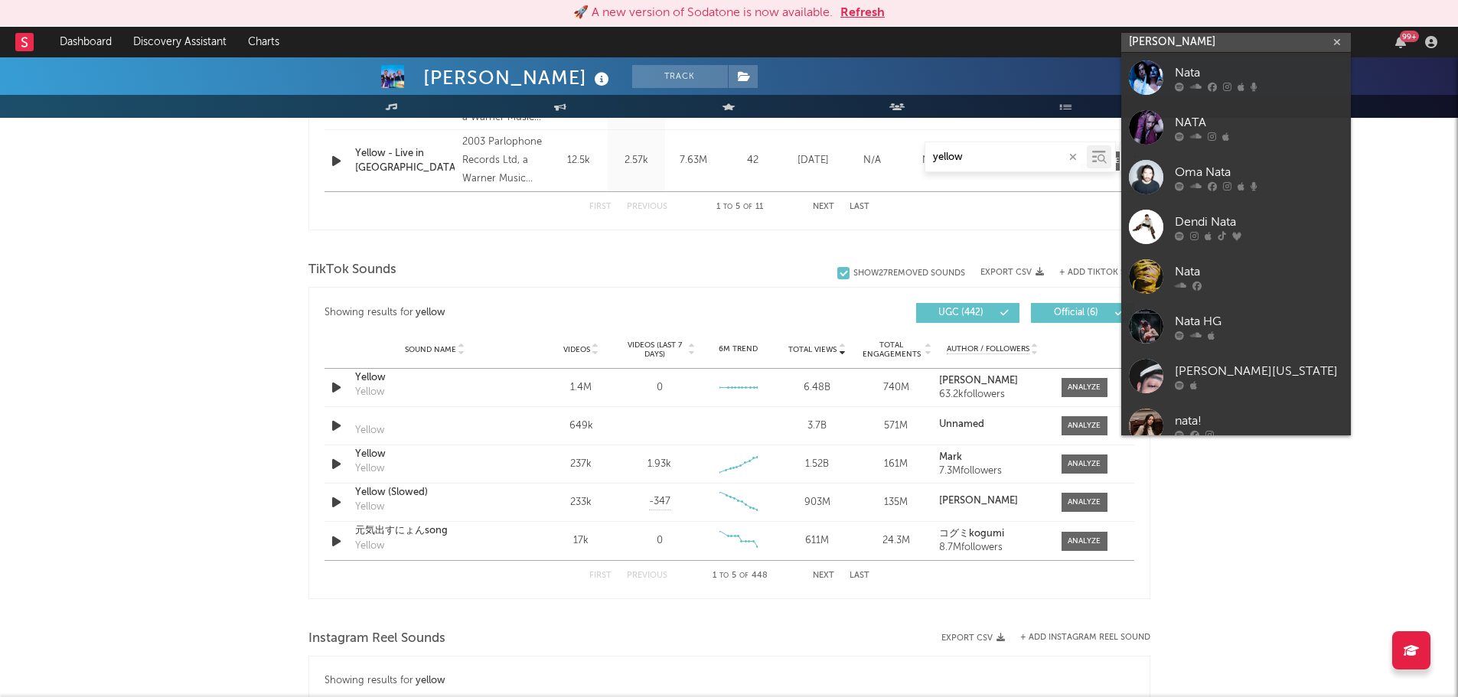
click at [1174, 34] on input "[PERSON_NAME]" at bounding box center [1236, 42] width 230 height 19
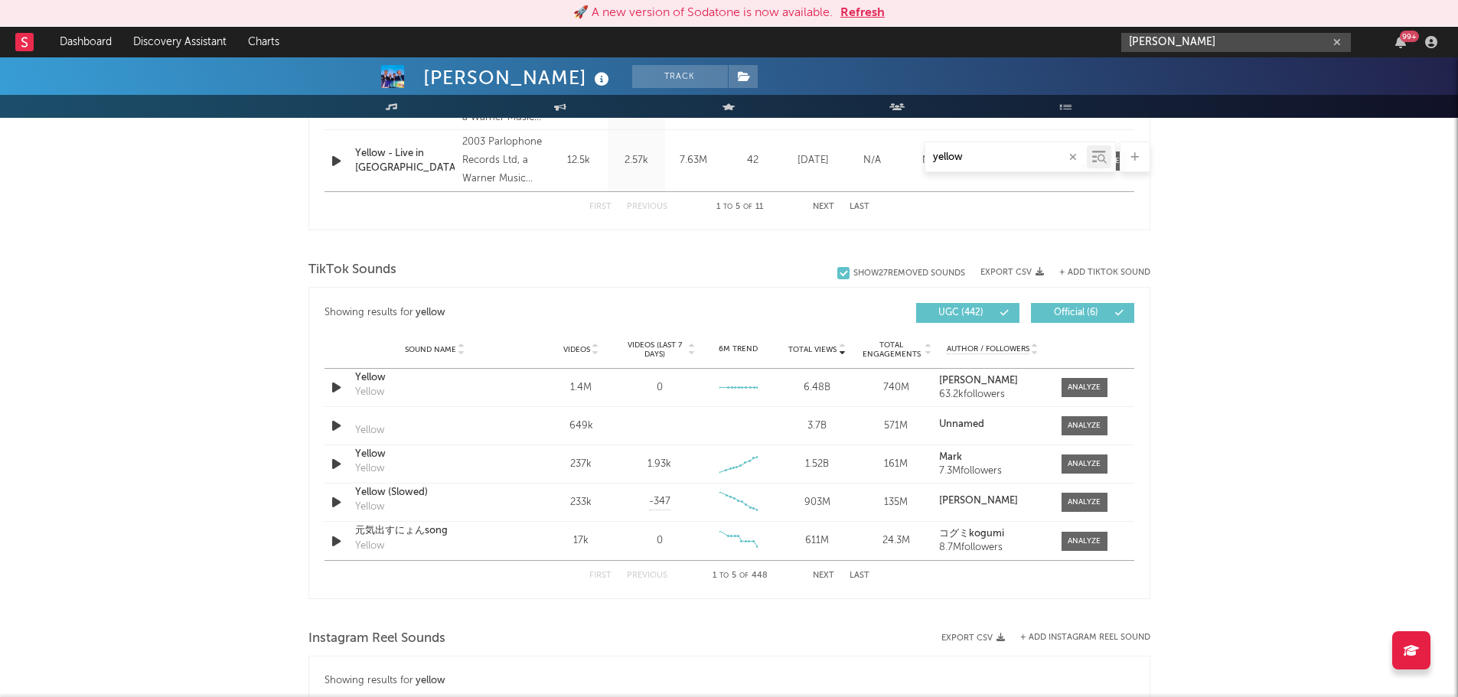
click at [1227, 44] on input "[PERSON_NAME]" at bounding box center [1236, 42] width 230 height 19
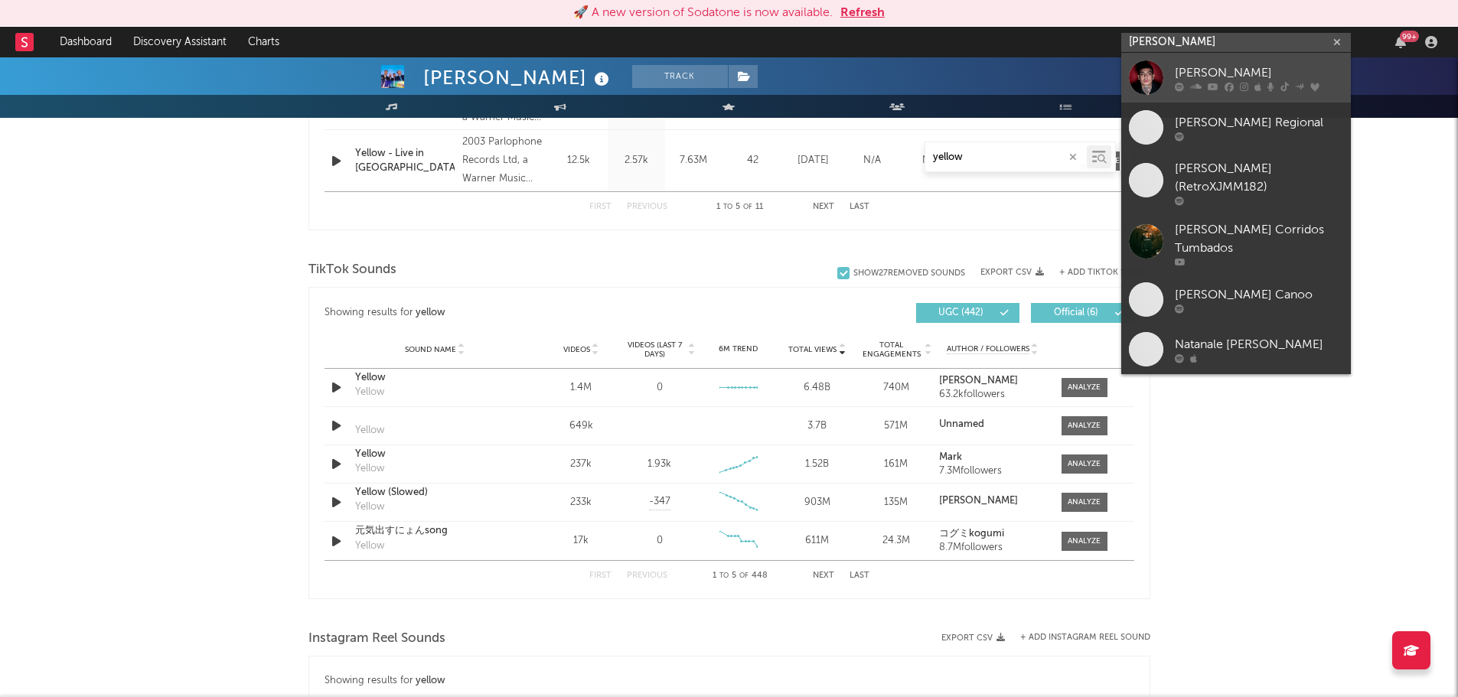
type input "[PERSON_NAME]"
click at [1224, 66] on div "[PERSON_NAME]" at bounding box center [1258, 73] width 168 height 18
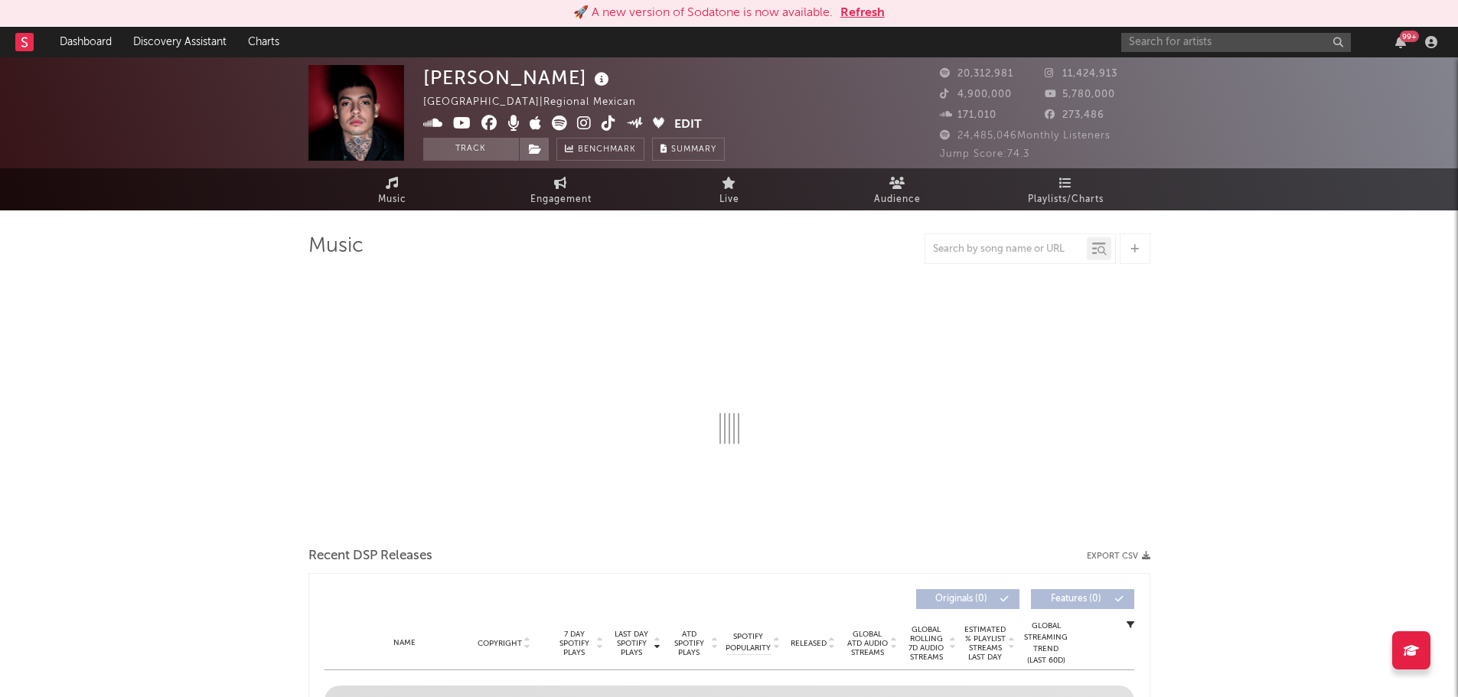
select select "6m"
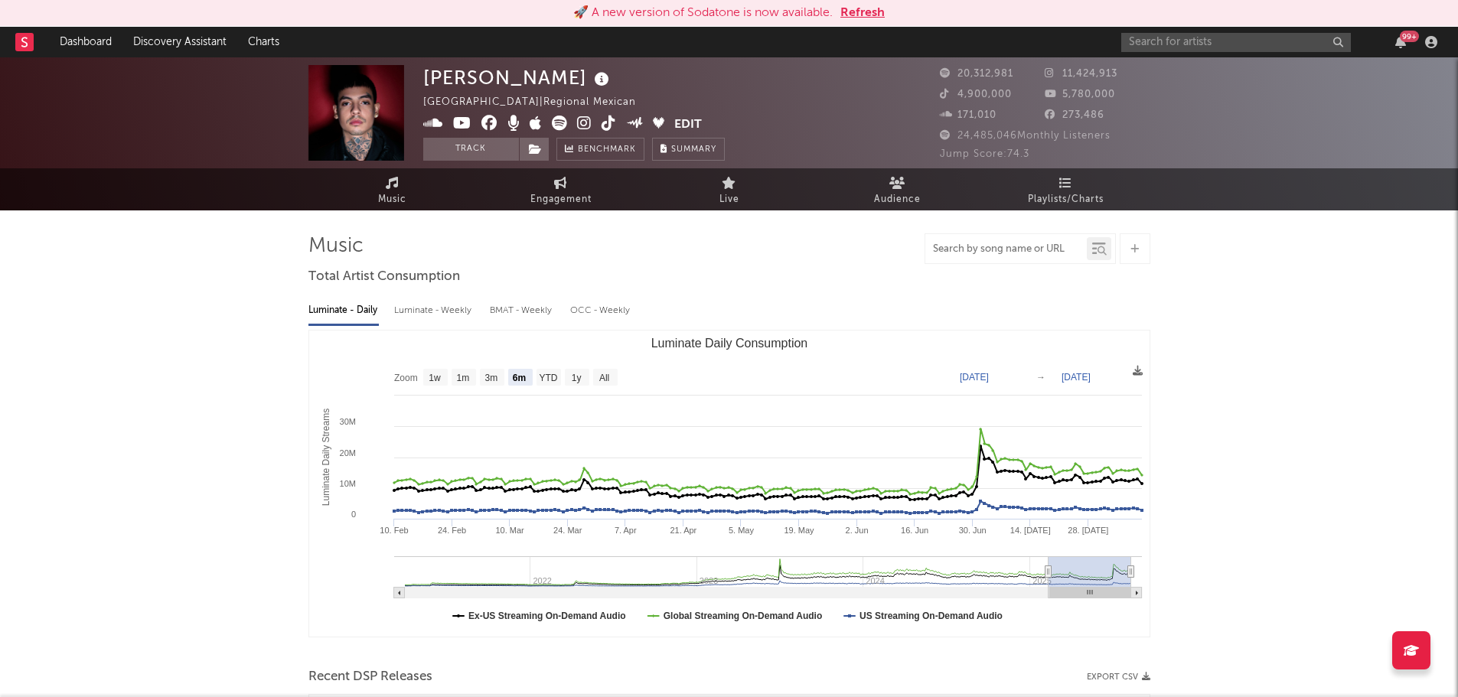
click at [995, 246] on input "text" at bounding box center [1005, 249] width 161 height 12
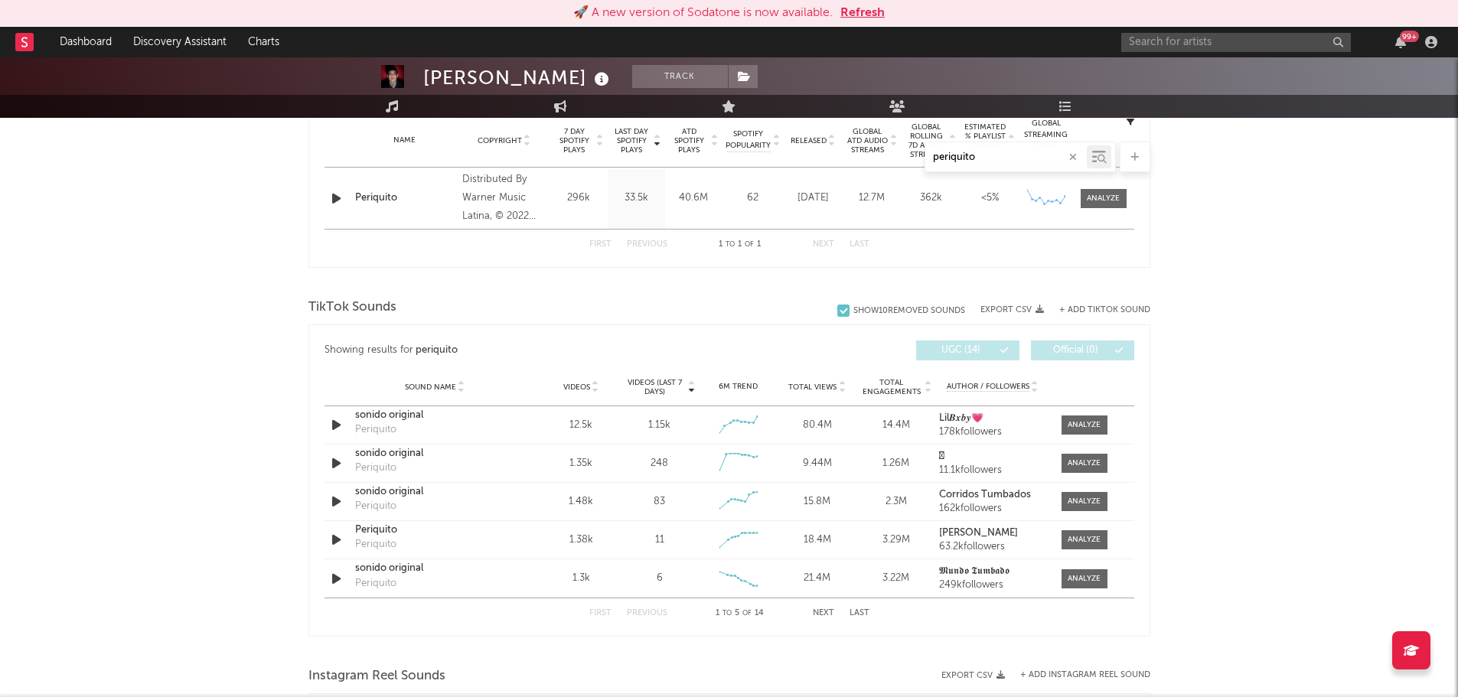
scroll to position [627, 0]
click at [366, 536] on div "Periquito" at bounding box center [375, 541] width 41 height 15
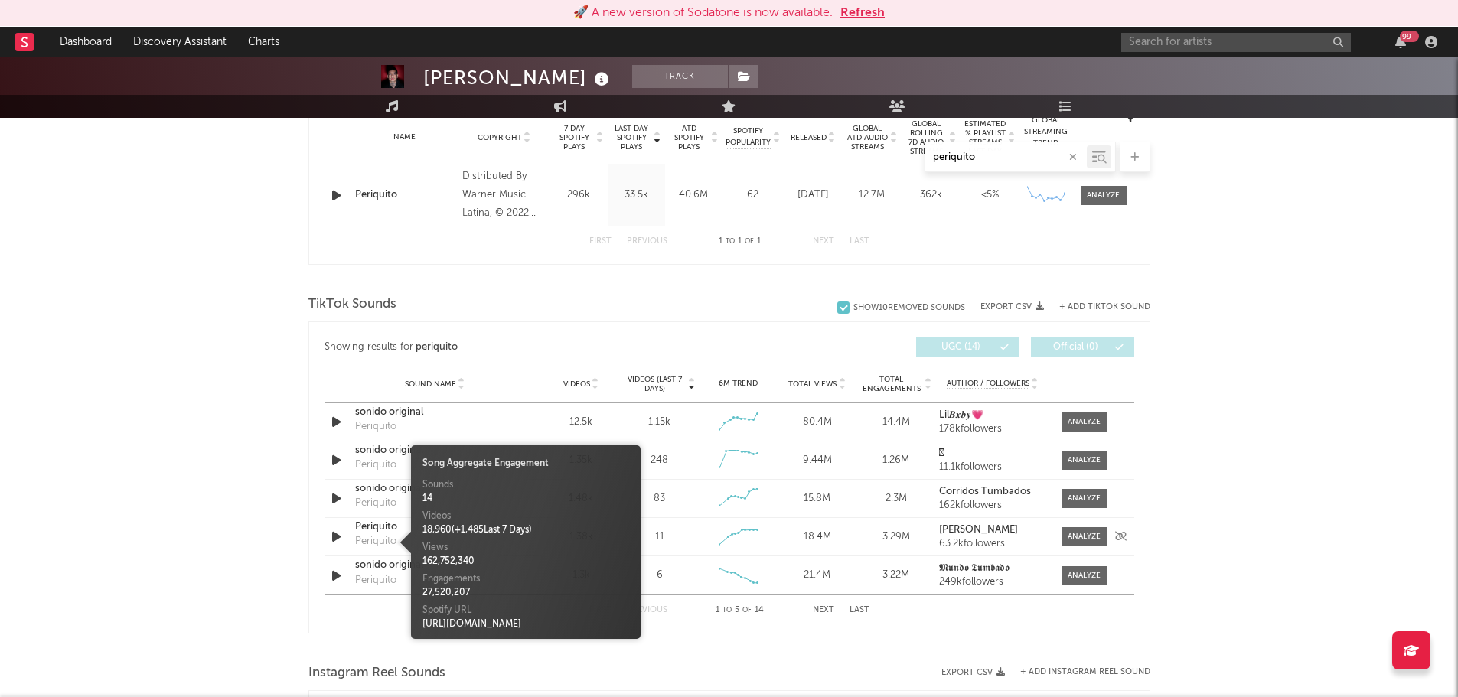
type input "periquito"
click at [363, 529] on div "Periquito" at bounding box center [435, 527] width 160 height 15
